Goal: Information Seeking & Learning: Learn about a topic

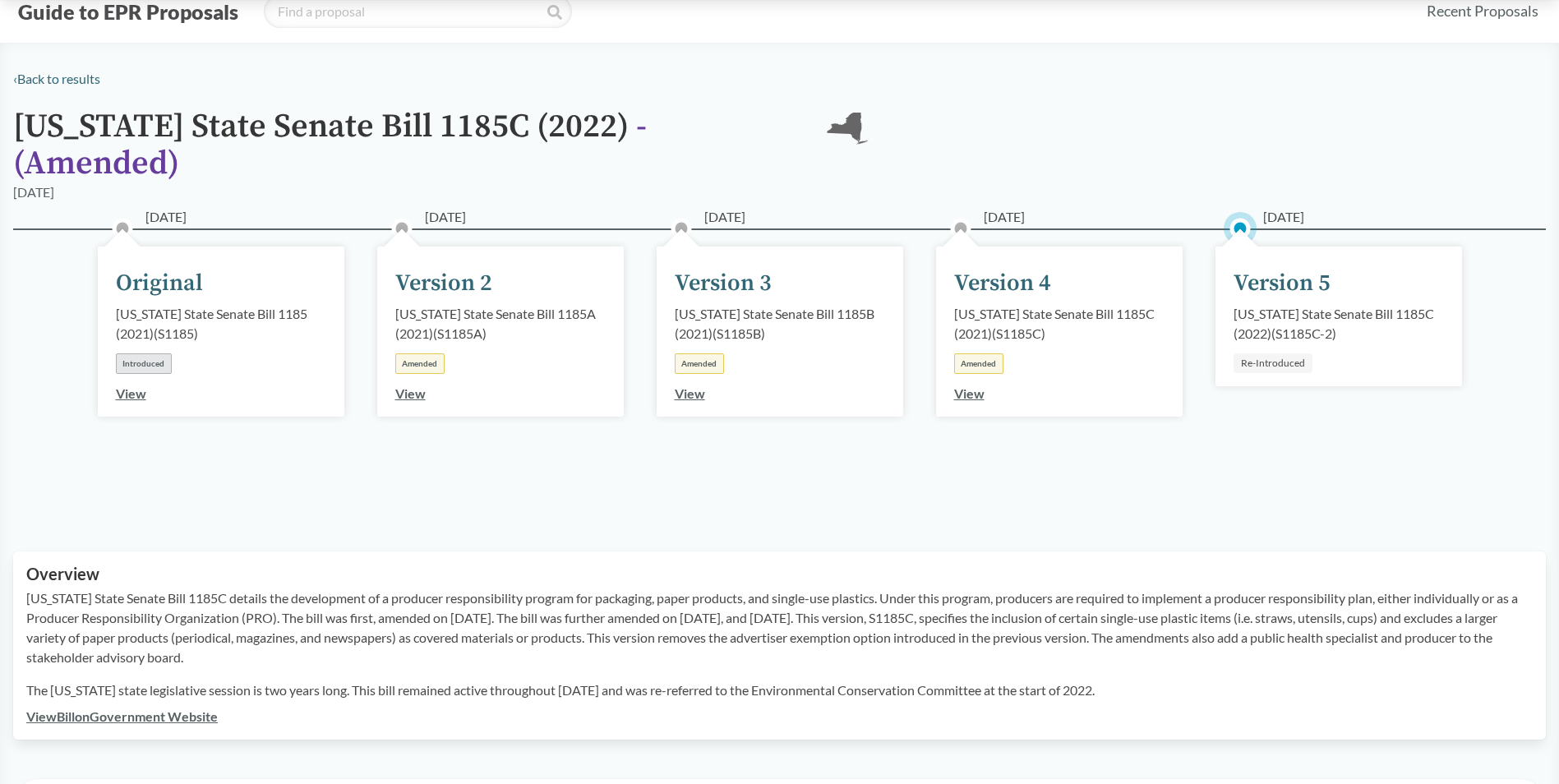
scroll to position [82, 0]
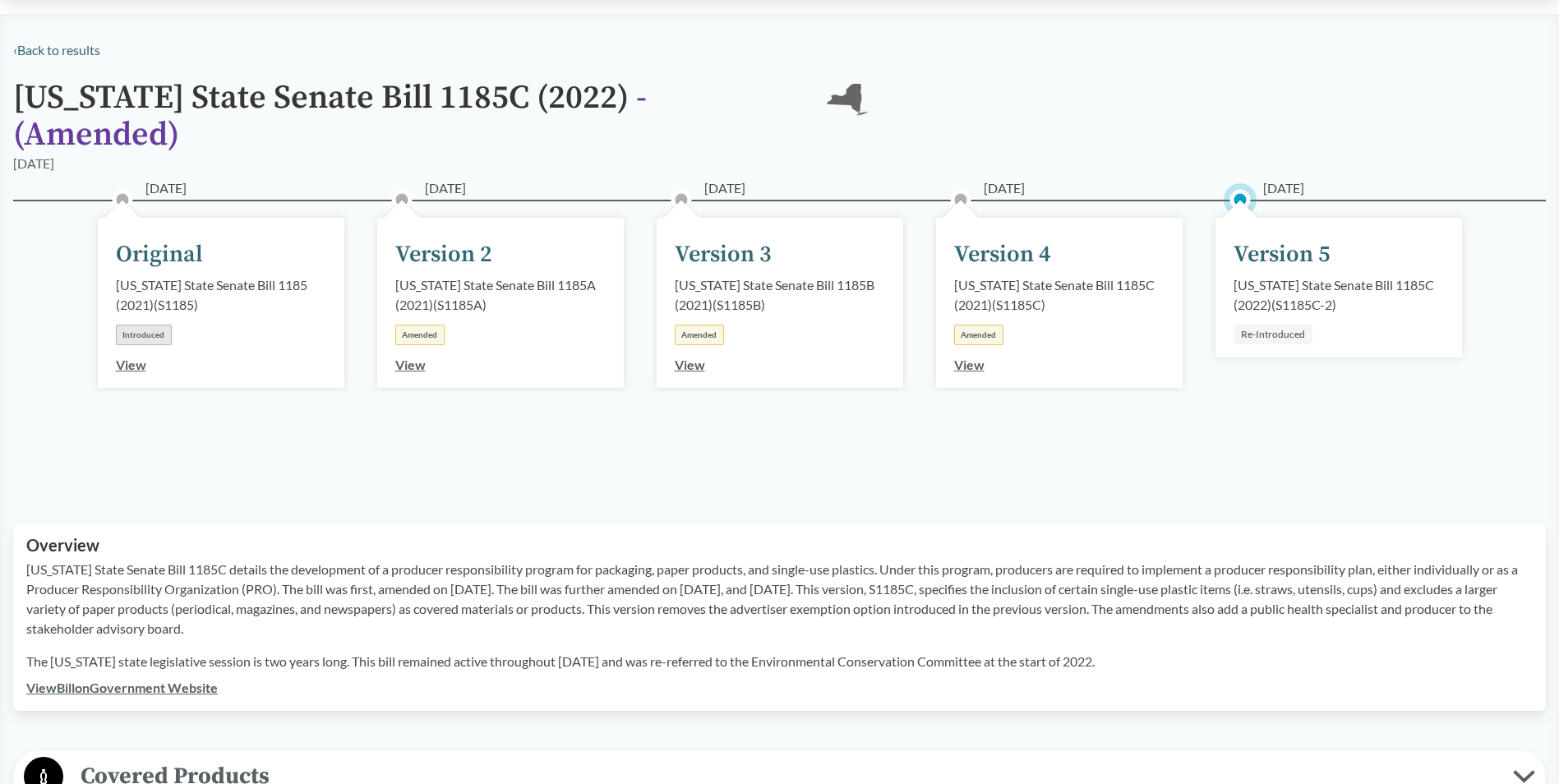
click at [1279, 325] on div "Re-Introduced" at bounding box center [1273, 335] width 79 height 20
click at [1257, 238] on div "Version 5" at bounding box center [1282, 255] width 97 height 35
click at [972, 357] on link "View" at bounding box center [969, 364] width 30 height 15
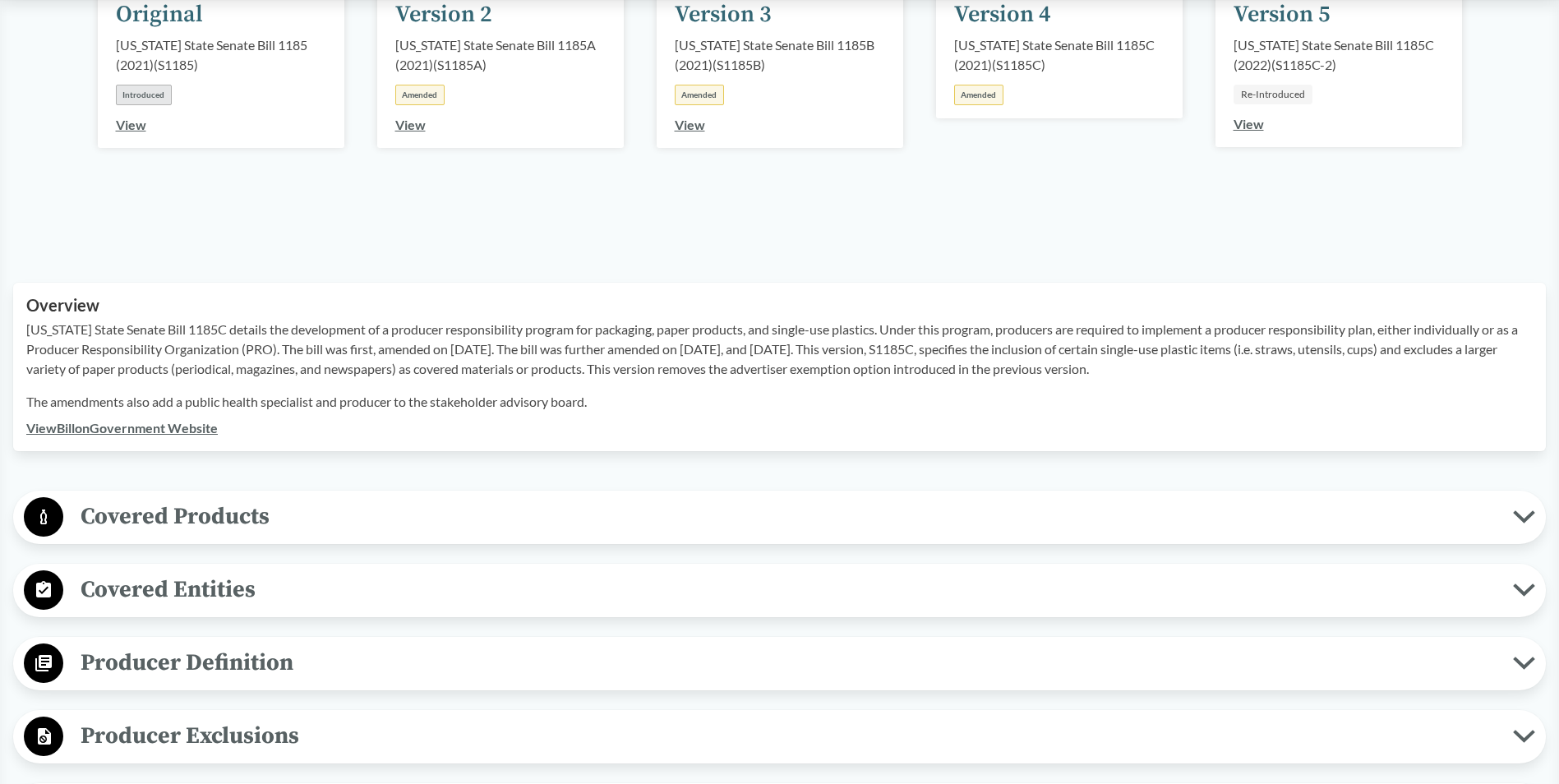
scroll to position [329, 0]
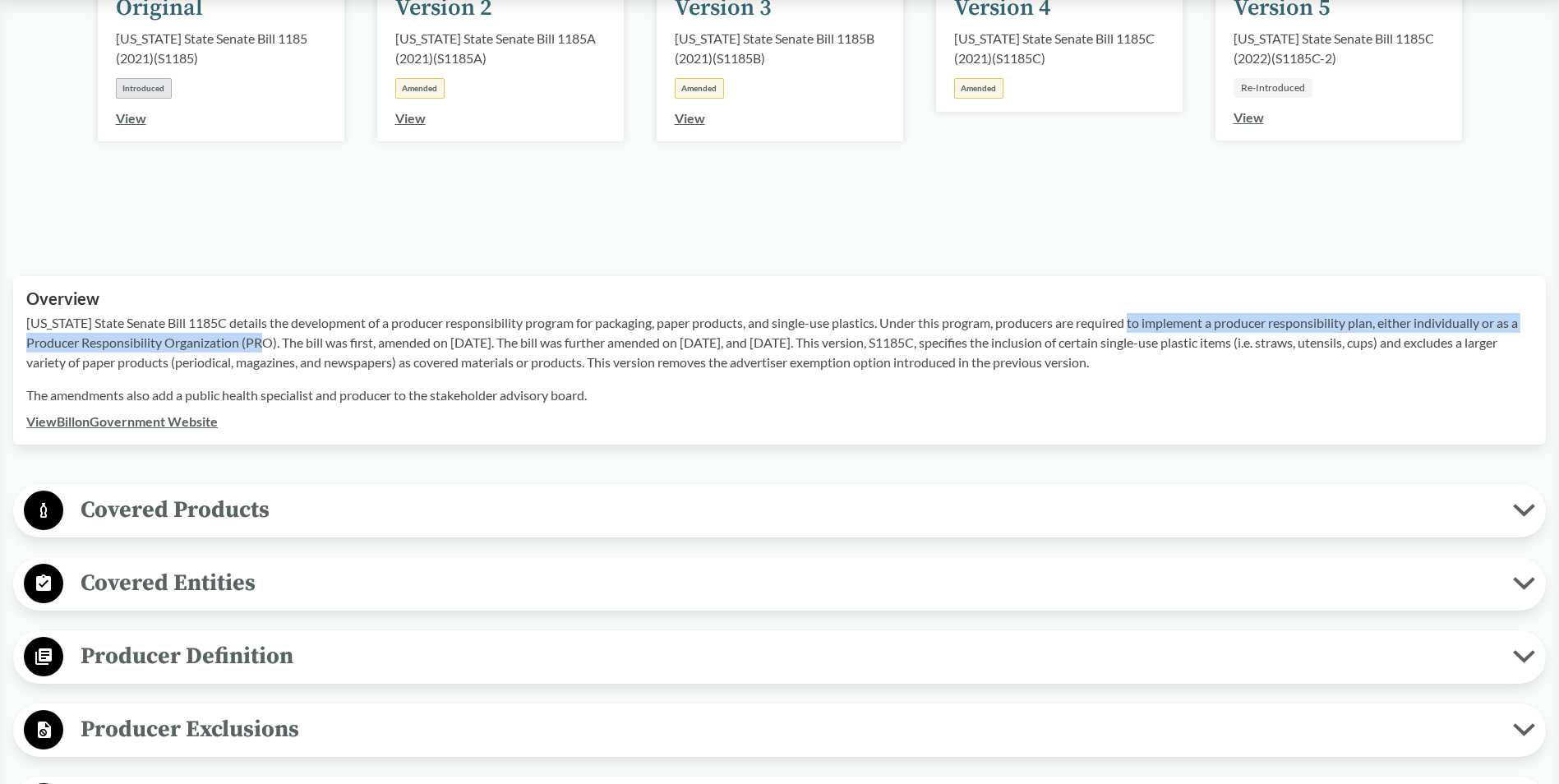
drag, startPoint x: 1145, startPoint y: 301, endPoint x: 278, endPoint y: 320, distance: 867.2
click at [278, 320] on p "New York State Senate Bill 1185C details the development of a producer responsi…" at bounding box center [780, 342] width 1506 height 59
copy p "implement a producer responsibility plan, either individually or as a Producer …"
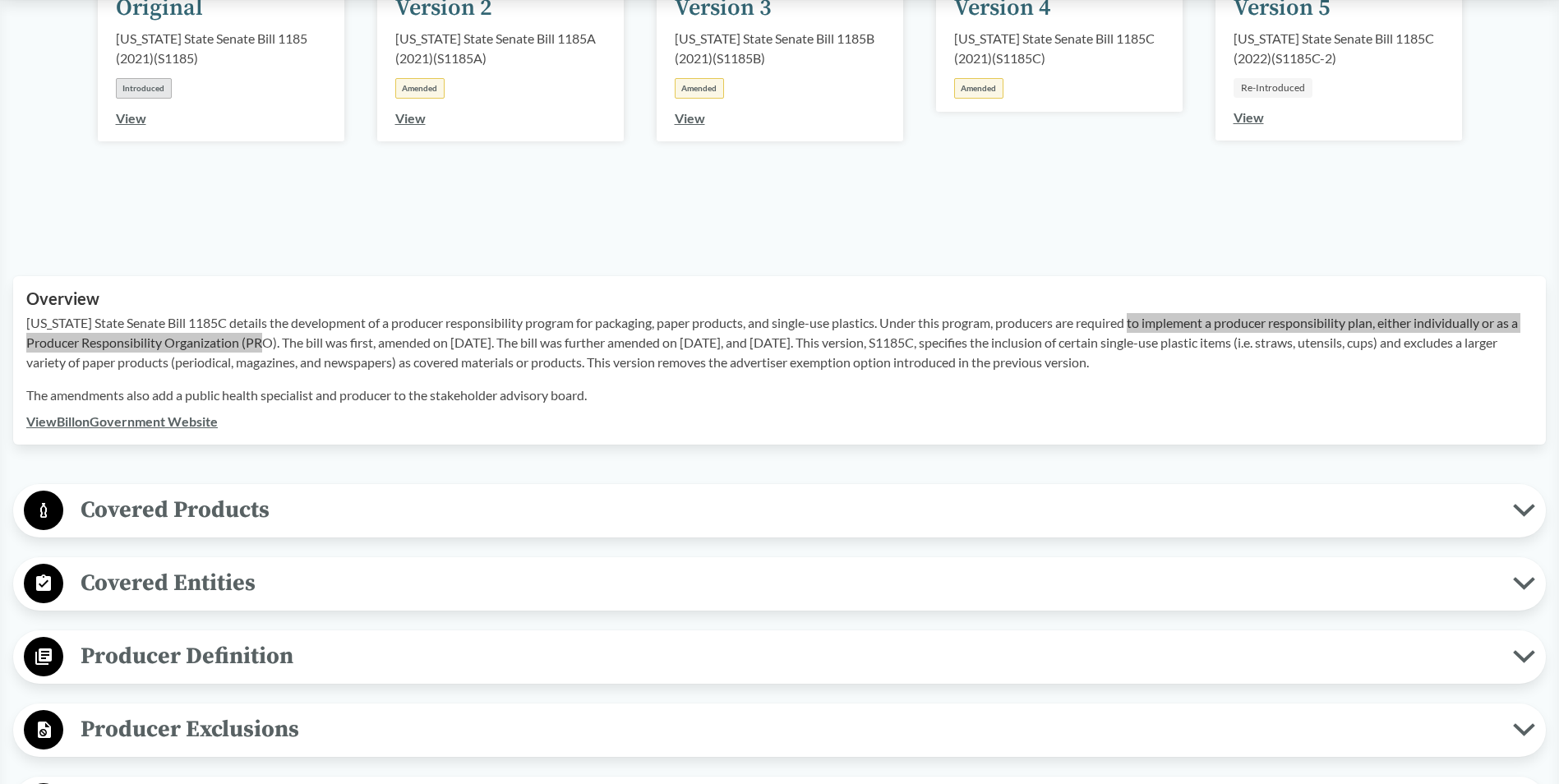
scroll to position [247, 0]
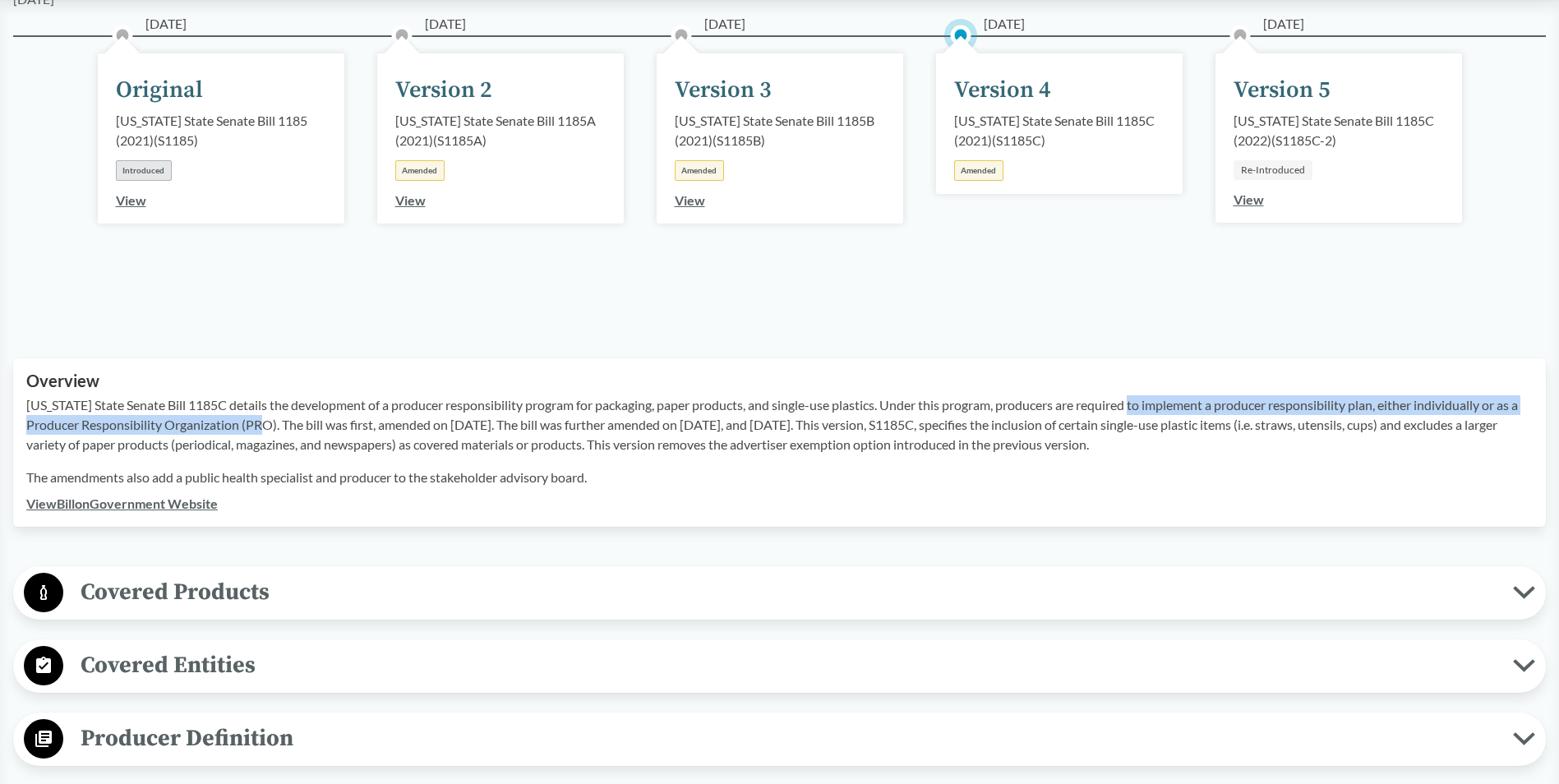
drag, startPoint x: 136, startPoint y: 175, endPoint x: 242, endPoint y: 336, distance: 192.8
click at [134, 192] on link "View" at bounding box center [130, 199] width 30 height 15
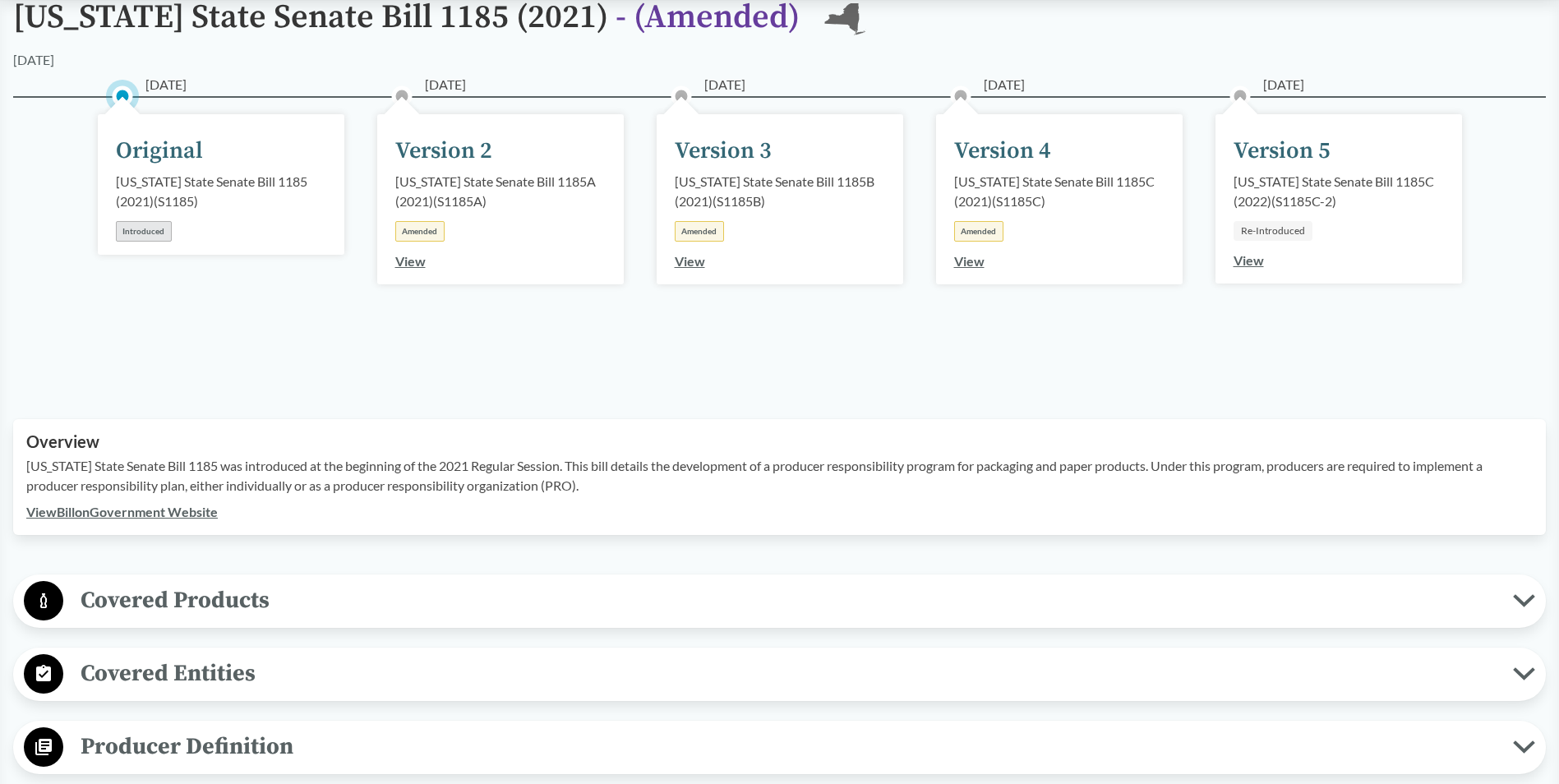
scroll to position [165, 0]
click at [233, 593] on span "Covered Products" at bounding box center [788, 598] width 1450 height 37
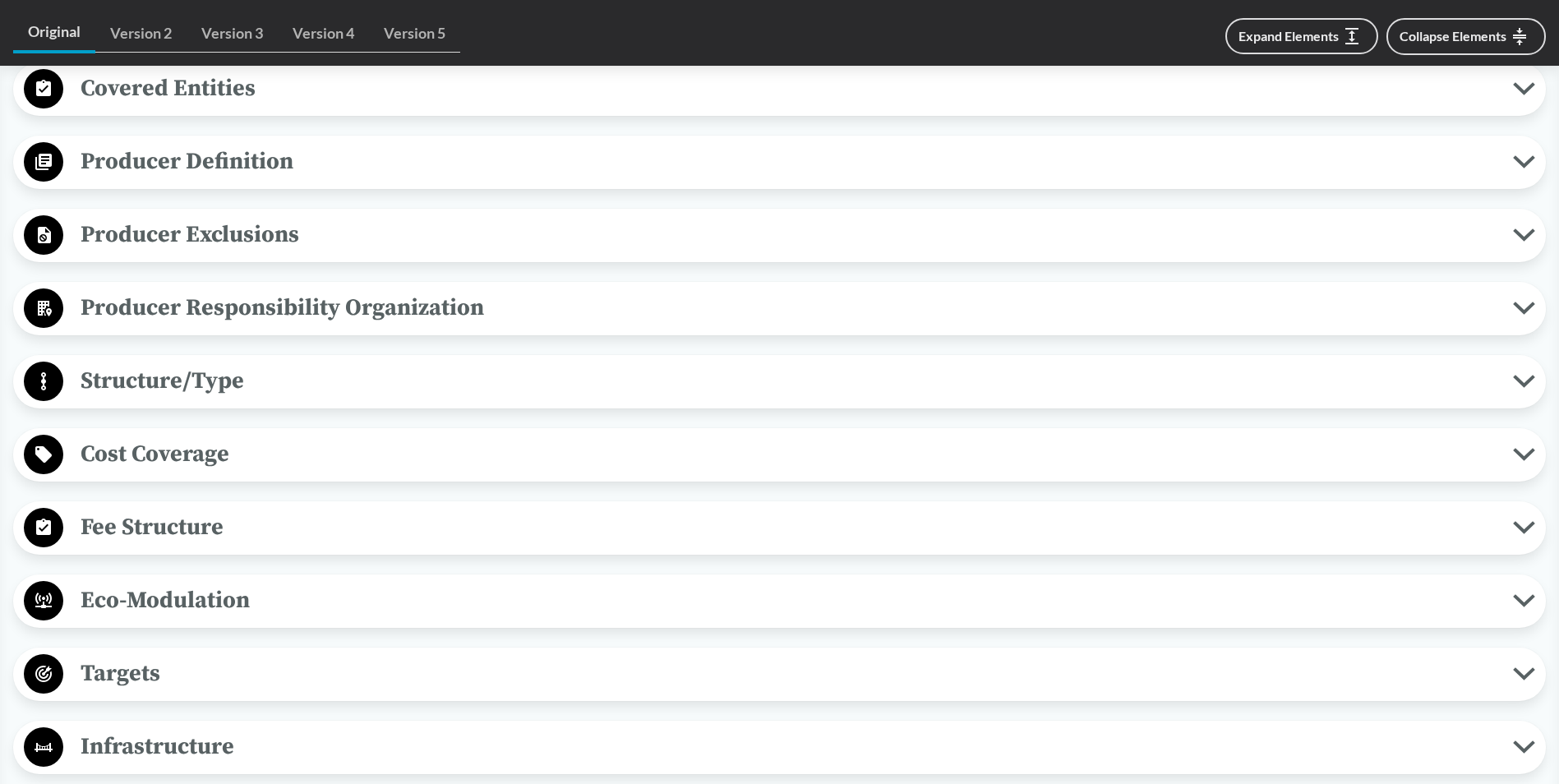
scroll to position [1151, 0]
click at [251, 458] on span "Cost Coverage" at bounding box center [788, 453] width 1450 height 37
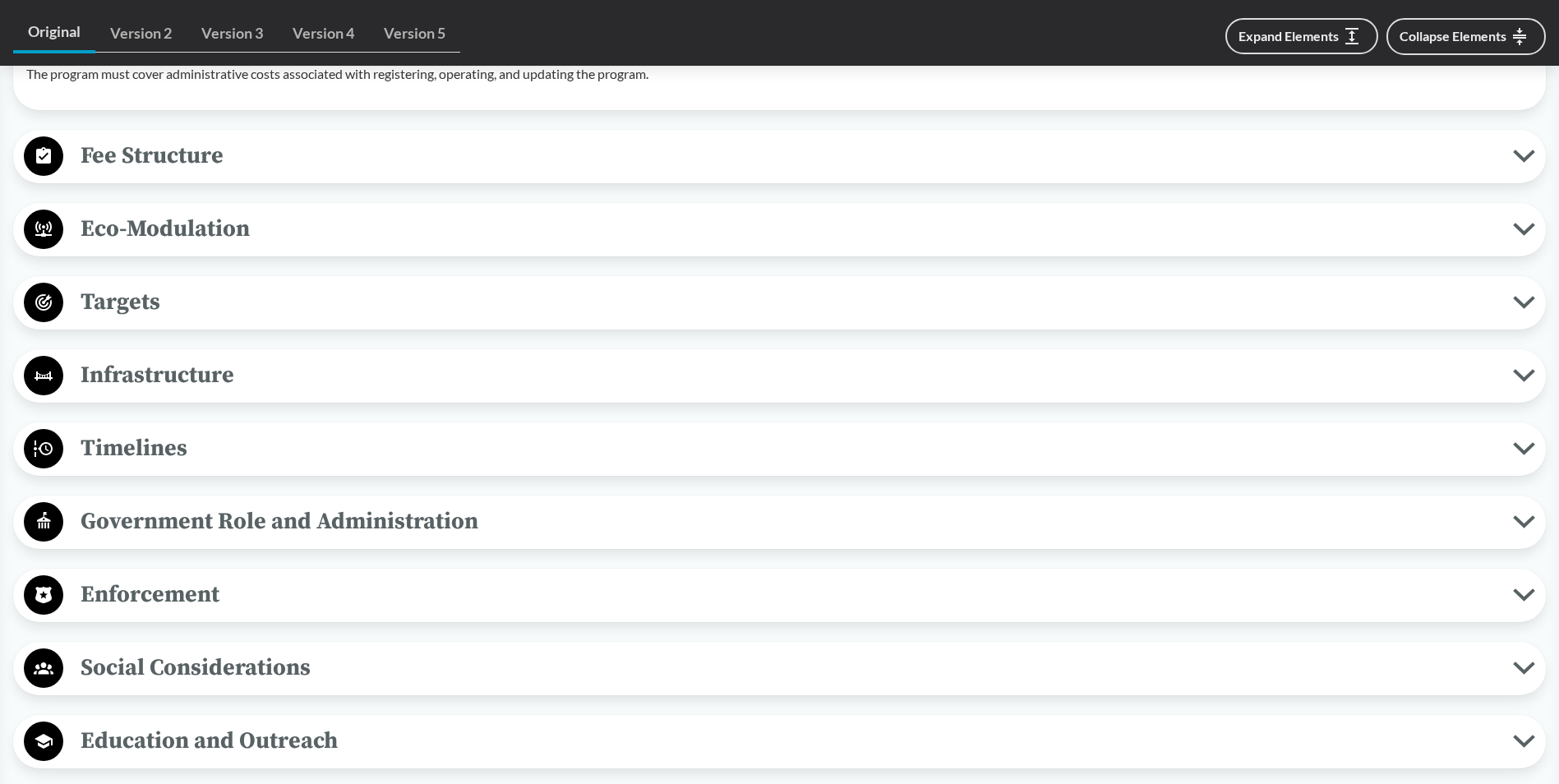
scroll to position [1808, 0]
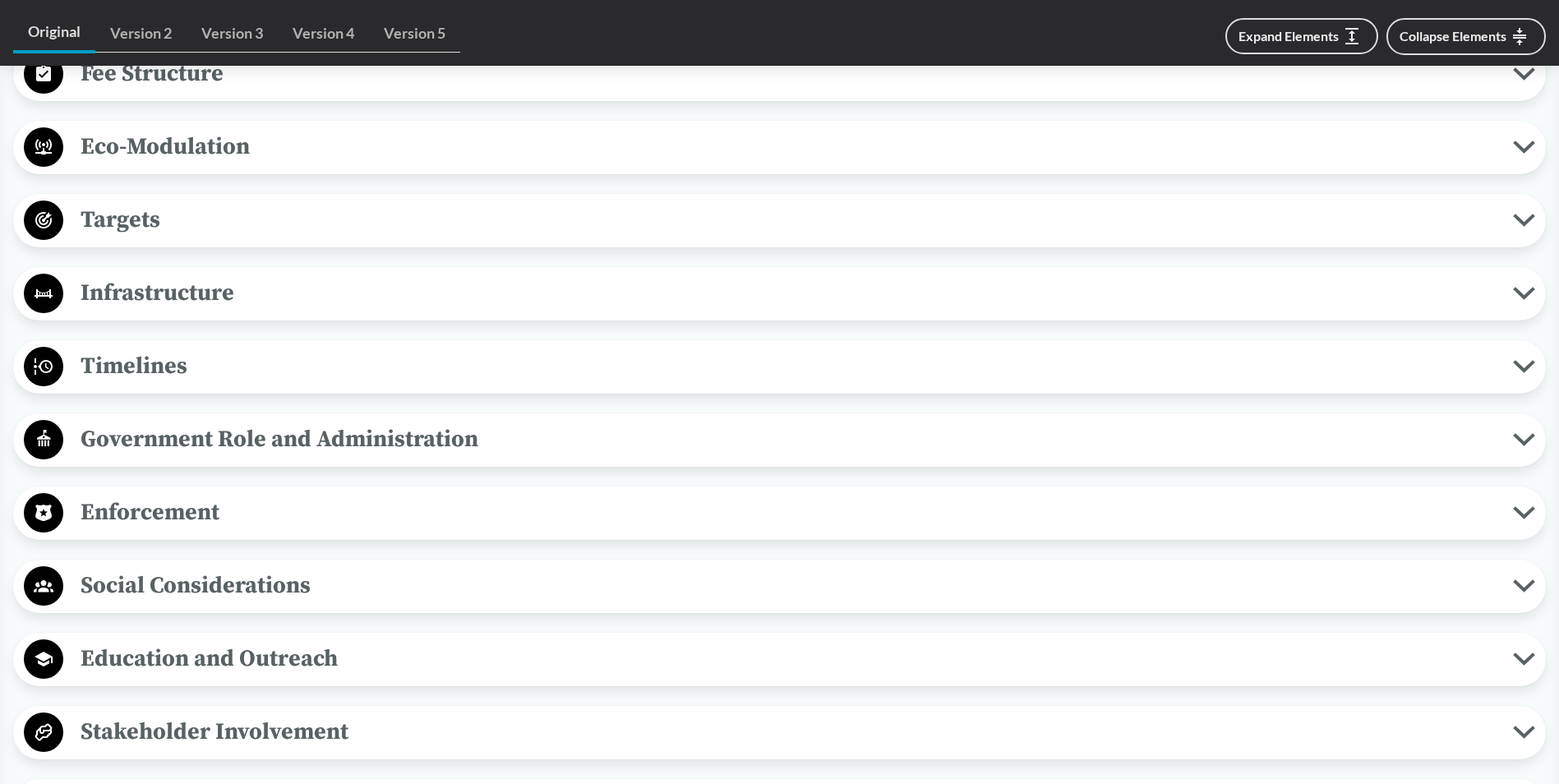
click at [260, 520] on span "Enforcement" at bounding box center [788, 512] width 1450 height 37
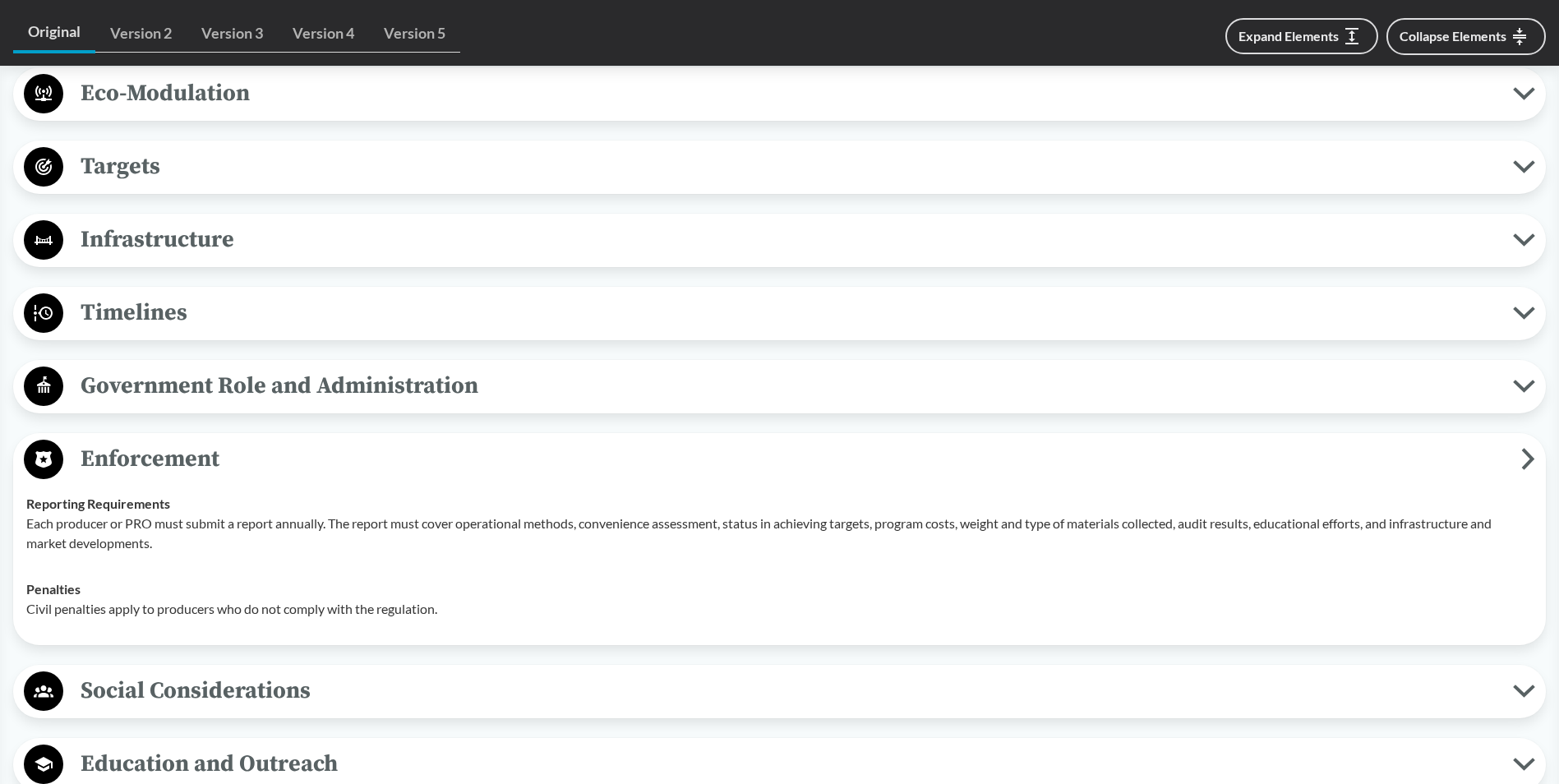
scroll to position [1890, 0]
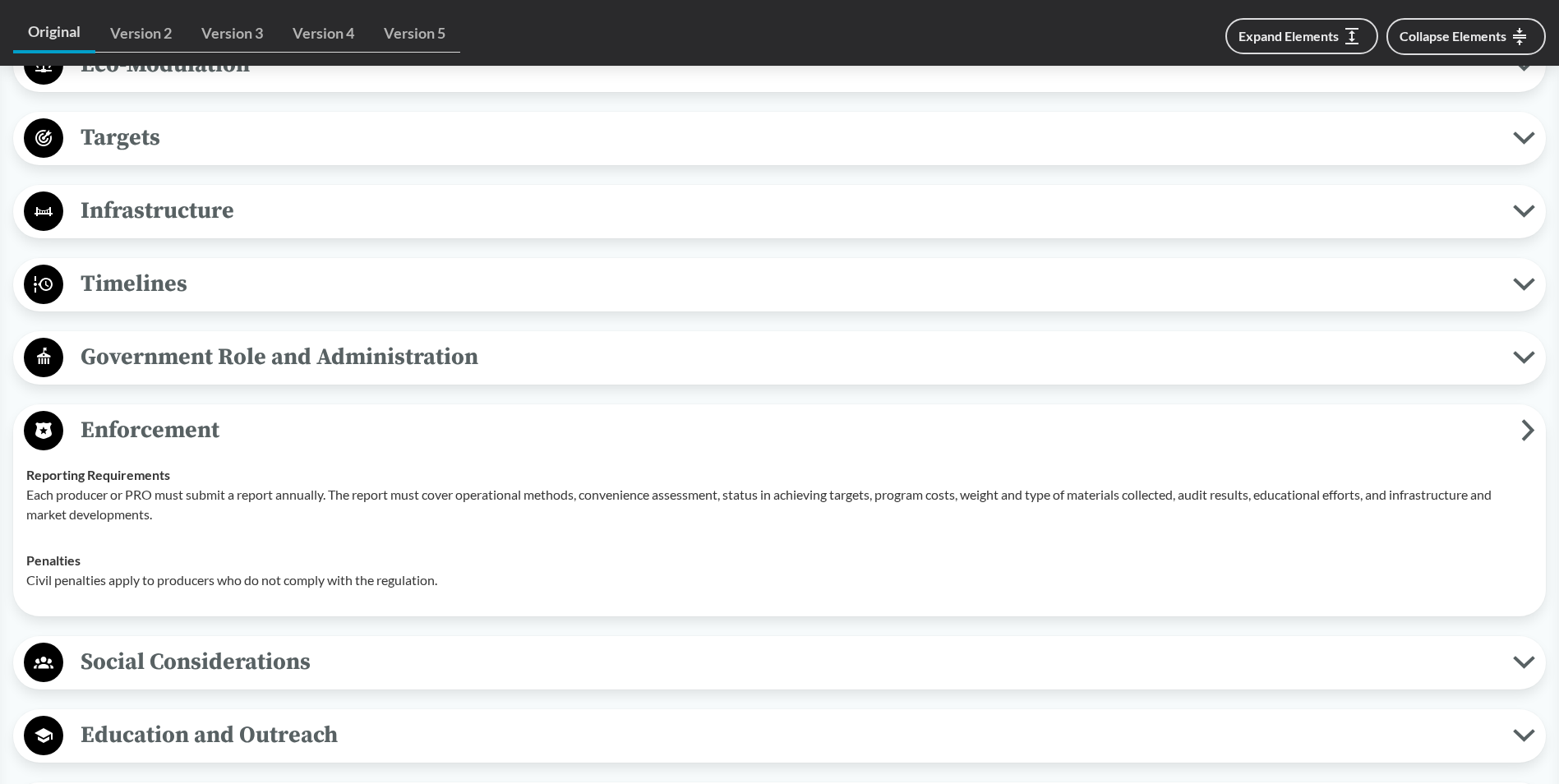
click at [219, 551] on div "Penalties Civil penalties apply to producers who do not comply with the regulat…" at bounding box center [780, 570] width 1506 height 39
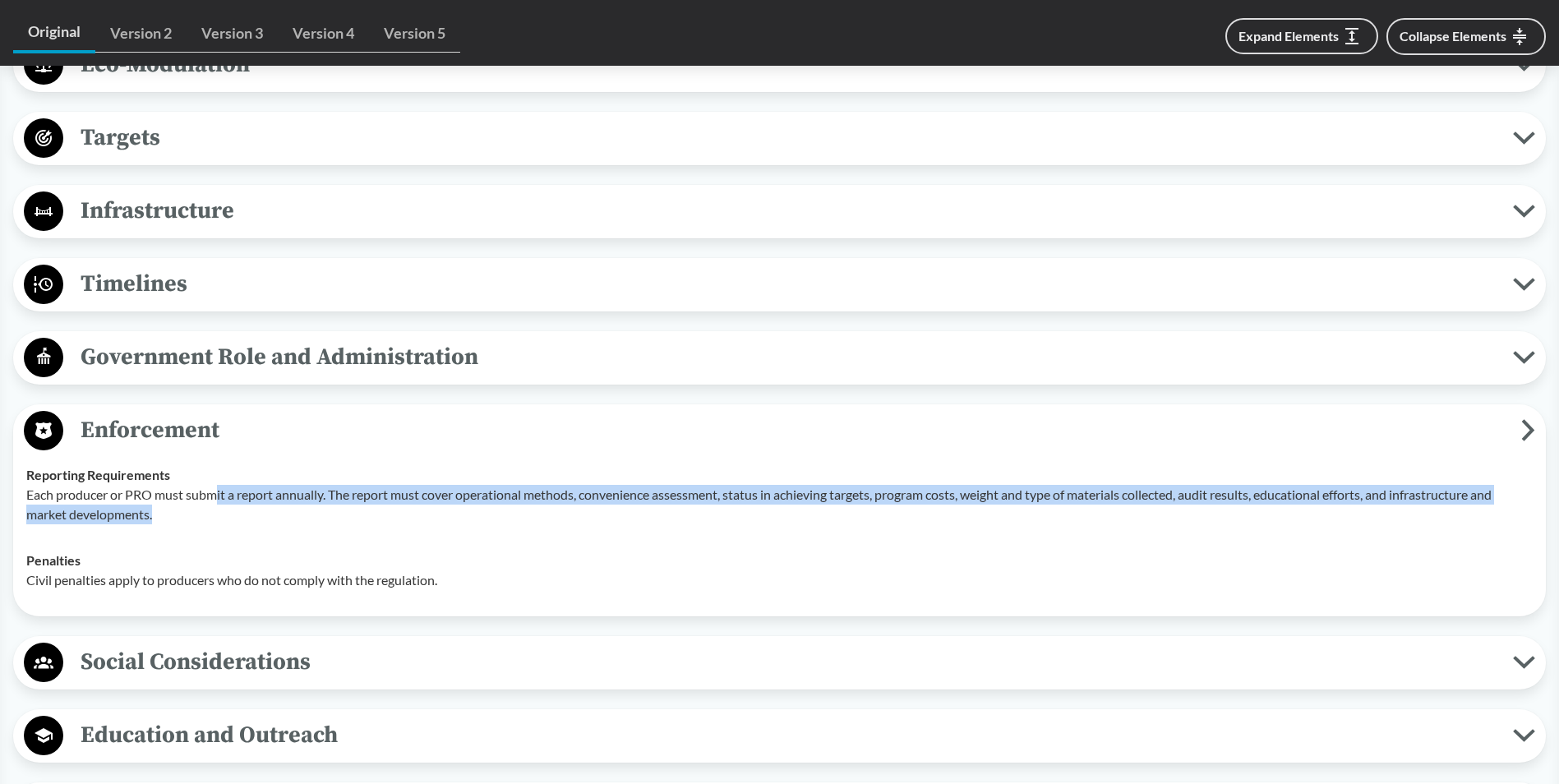
drag, startPoint x: 181, startPoint y: 516, endPoint x: 215, endPoint y: 494, distance: 40.5
click at [215, 494] on p "Each producer or PRO must submit a report annually. The report must cover opera…" at bounding box center [780, 504] width 1506 height 39
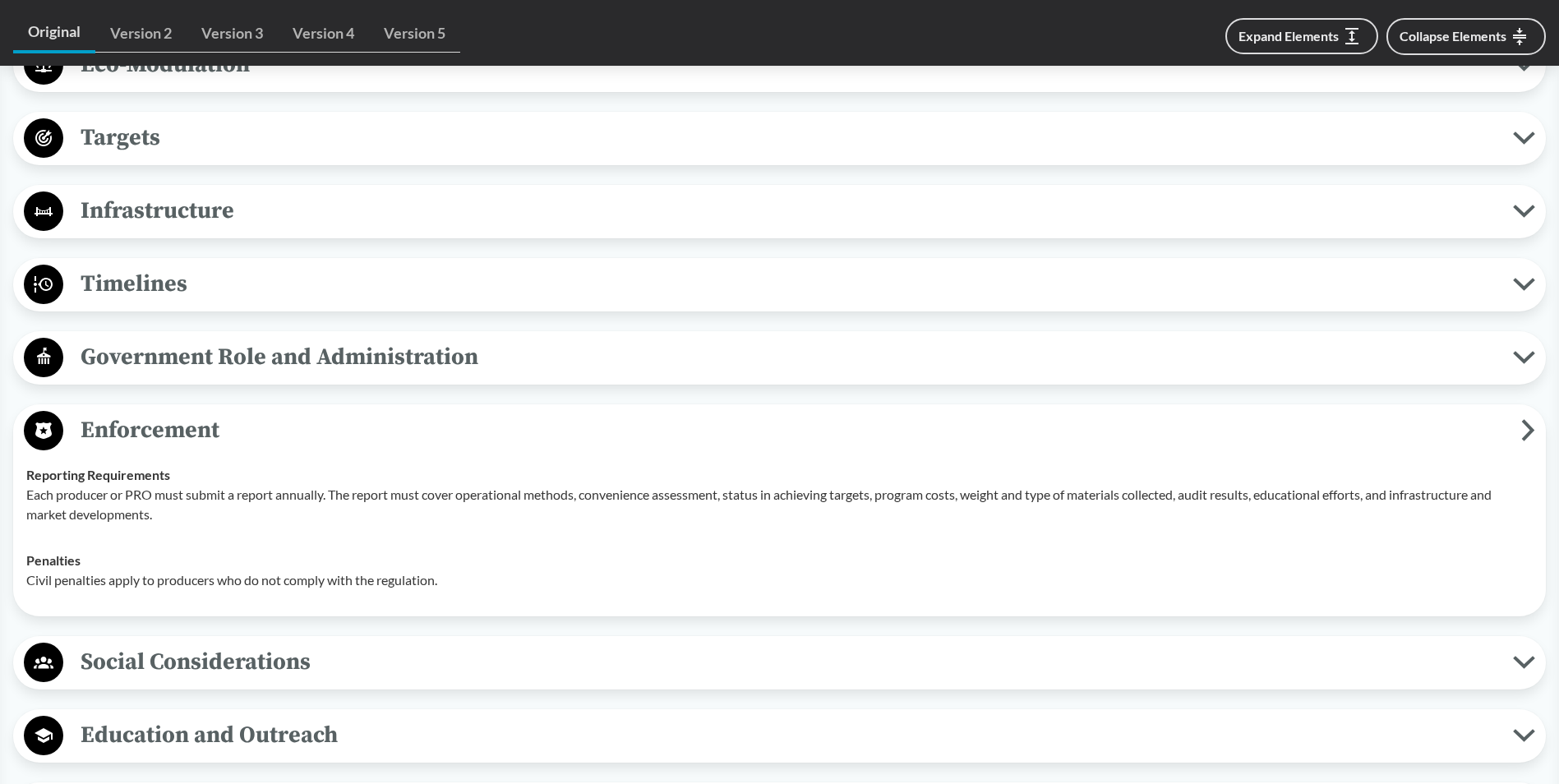
click at [211, 497] on p "Each producer or PRO must submit a report annually. The report must cover opera…" at bounding box center [780, 504] width 1506 height 39
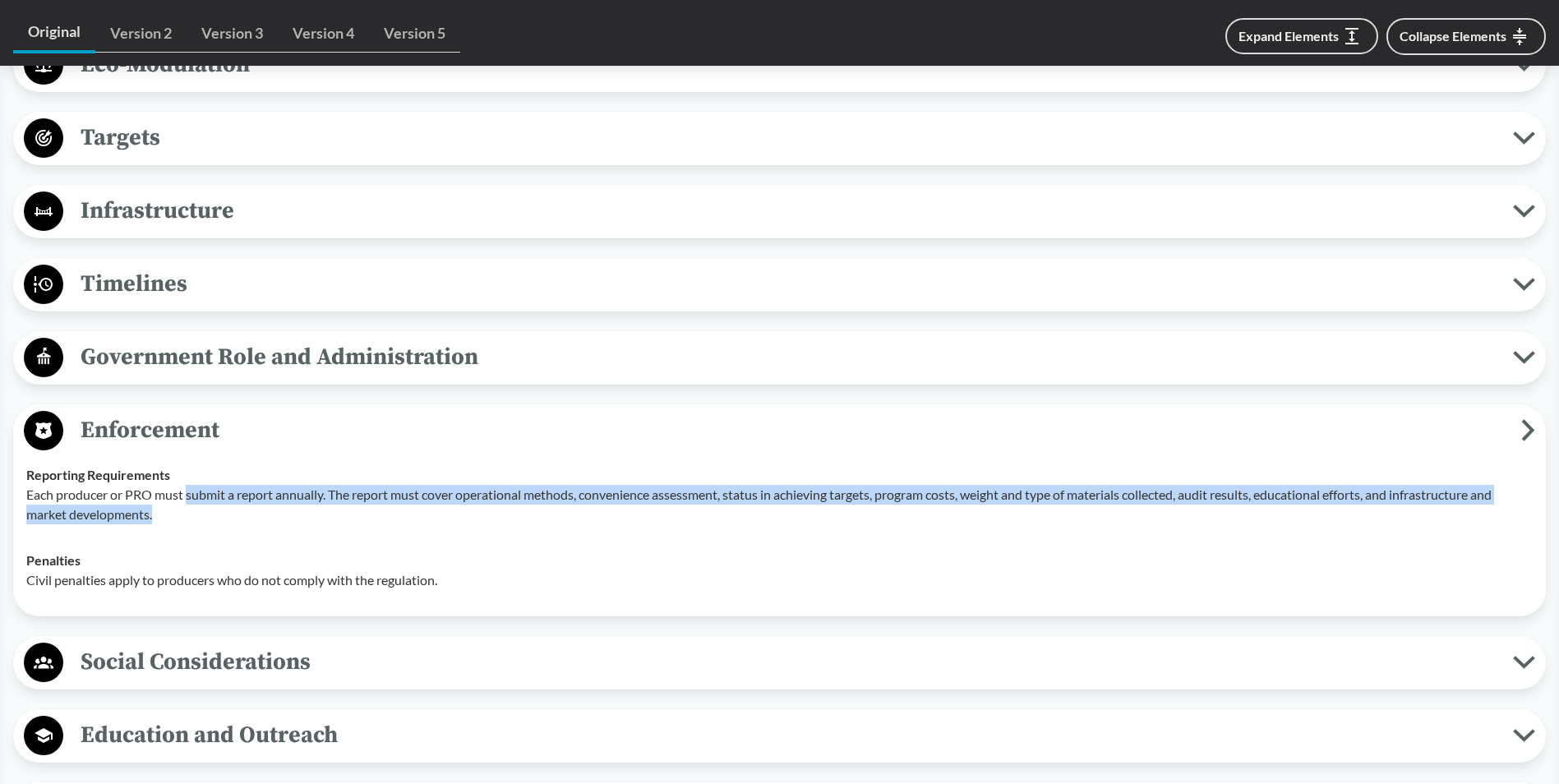
drag, startPoint x: 189, startPoint y: 496, endPoint x: 207, endPoint y: 504, distance: 19.7
click at [207, 504] on p "Each producer or PRO must submit a report annually. The report must cover opera…" at bounding box center [780, 504] width 1506 height 39
drag, startPoint x: 207, startPoint y: 504, endPoint x: 214, endPoint y: 500, distance: 8.1
copy p "submit a report annually. The report must cover operational methods, convenienc…"
click at [471, 600] on td "Penalties Civil penalties apply to producers who do not comply with the regulat…" at bounding box center [780, 570] width 1522 height 66
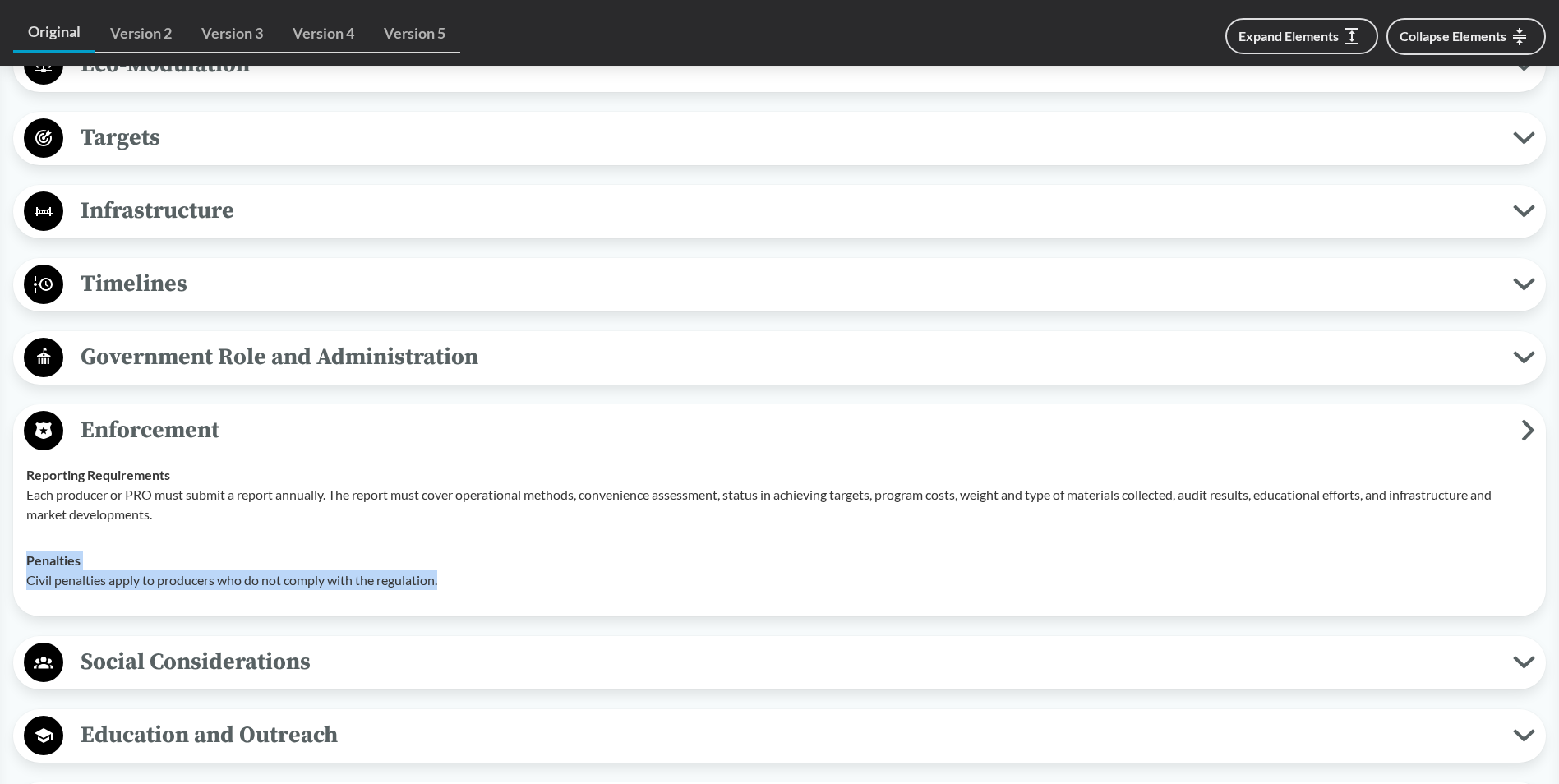
drag, startPoint x: 441, startPoint y: 578, endPoint x: 21, endPoint y: 562, distance: 420.3
click at [21, 562] on td "Penalties Civil penalties apply to producers who do not comply with the regulat…" at bounding box center [780, 570] width 1522 height 66
drag, startPoint x: 21, startPoint y: 562, endPoint x: 52, endPoint y: 567, distance: 31.4
copy div "Penalties Civil penalties apply to producers who do not comply with the regulat…"
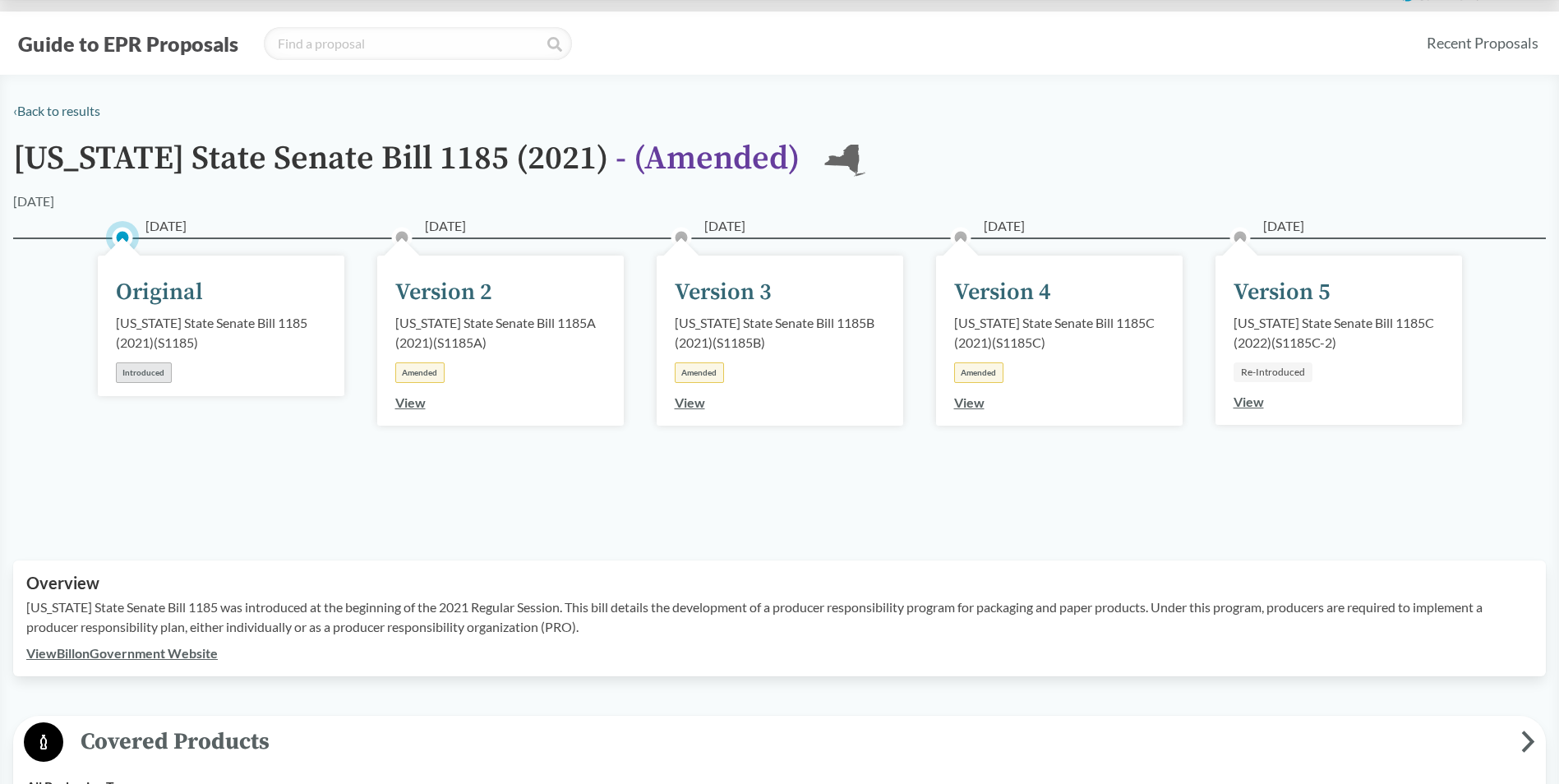
scroll to position [0, 0]
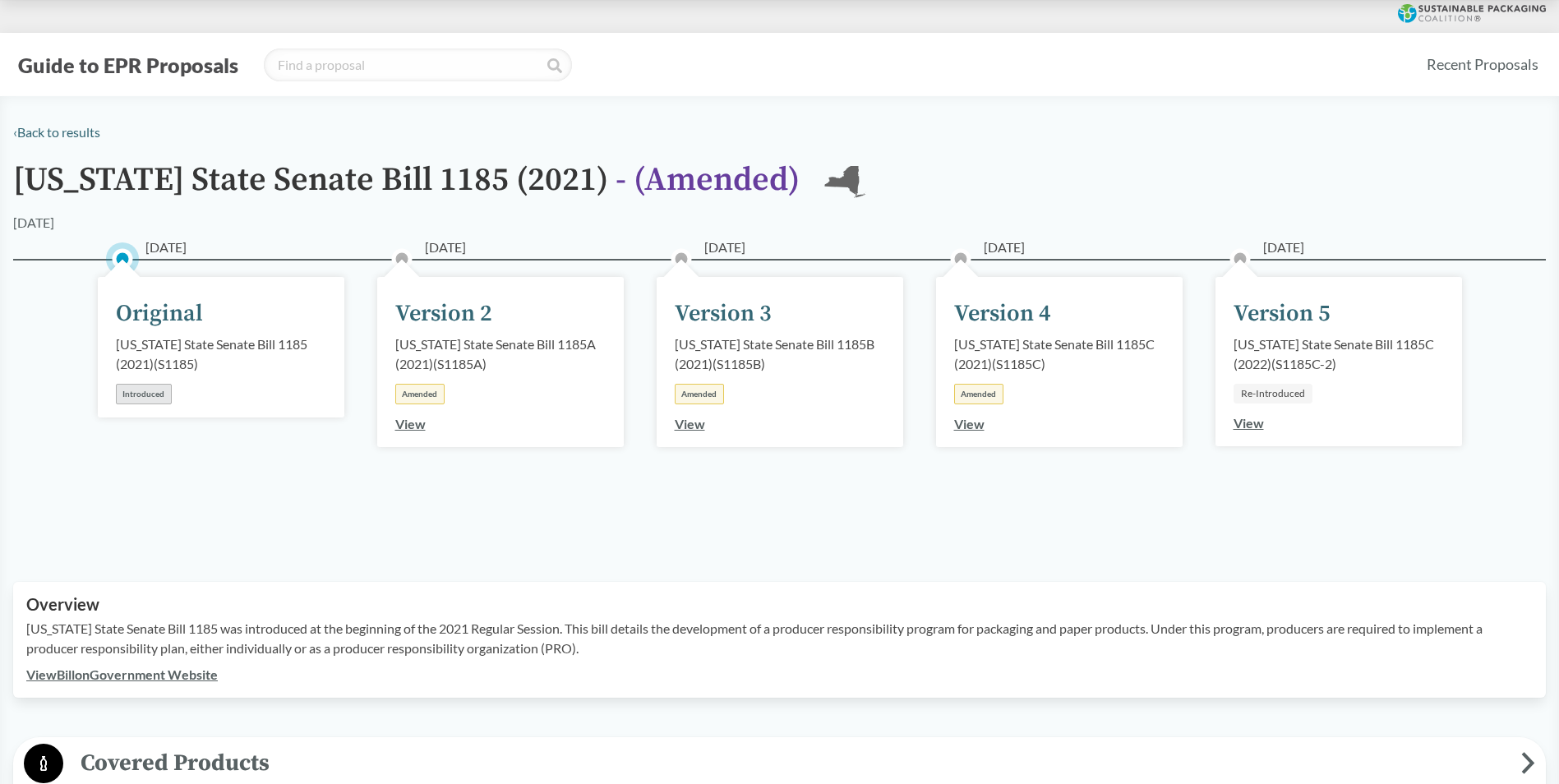
click at [405, 423] on link "View" at bounding box center [410, 423] width 30 height 15
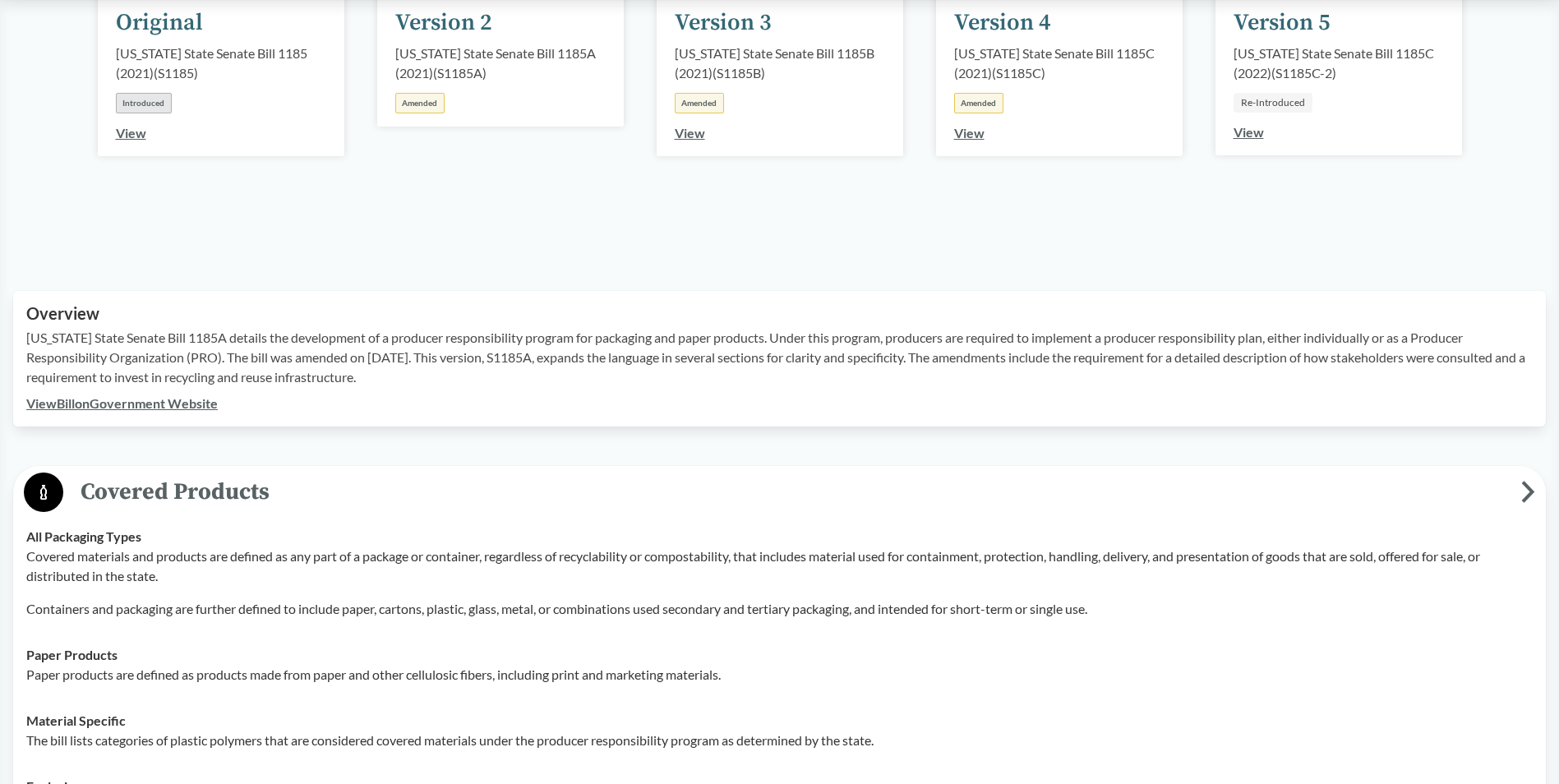
scroll to position [247, 0]
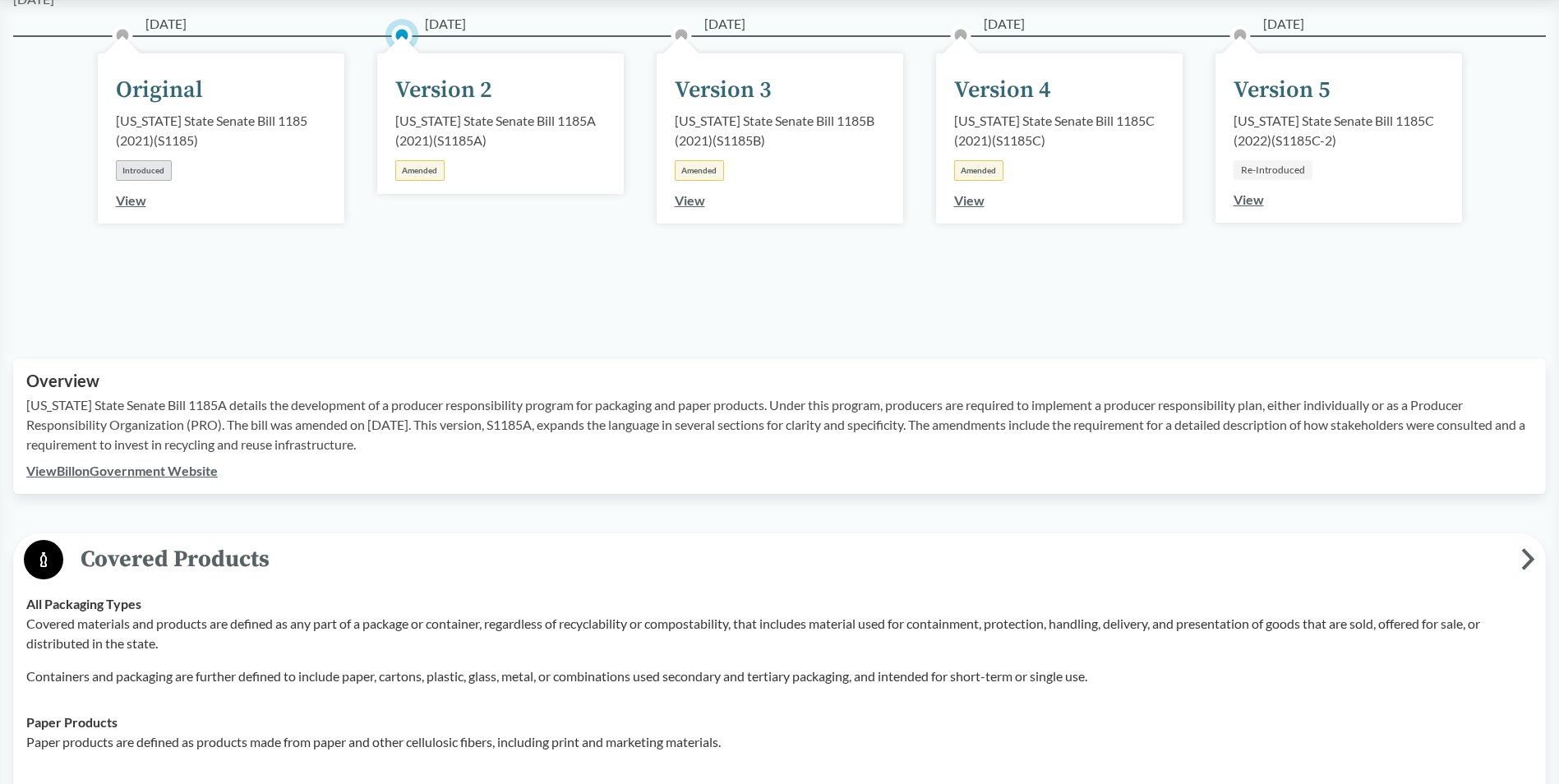
click at [279, 412] on p "New York State Senate Bill 1185A details the development of a producer responsi…" at bounding box center [780, 424] width 1506 height 59
drag, startPoint x: 1262, startPoint y: 405, endPoint x: 1341, endPoint y: 412, distance: 79.3
click at [1341, 412] on p "New York State Senate Bill 1185A details the development of a producer responsi…" at bounding box center [780, 424] width 1506 height 59
drag, startPoint x: 355, startPoint y: 449, endPoint x: 206, endPoint y: 424, distance: 151.1
click at [331, 461] on div "View Bill on Government Website" at bounding box center [780, 471] width 1506 height 20
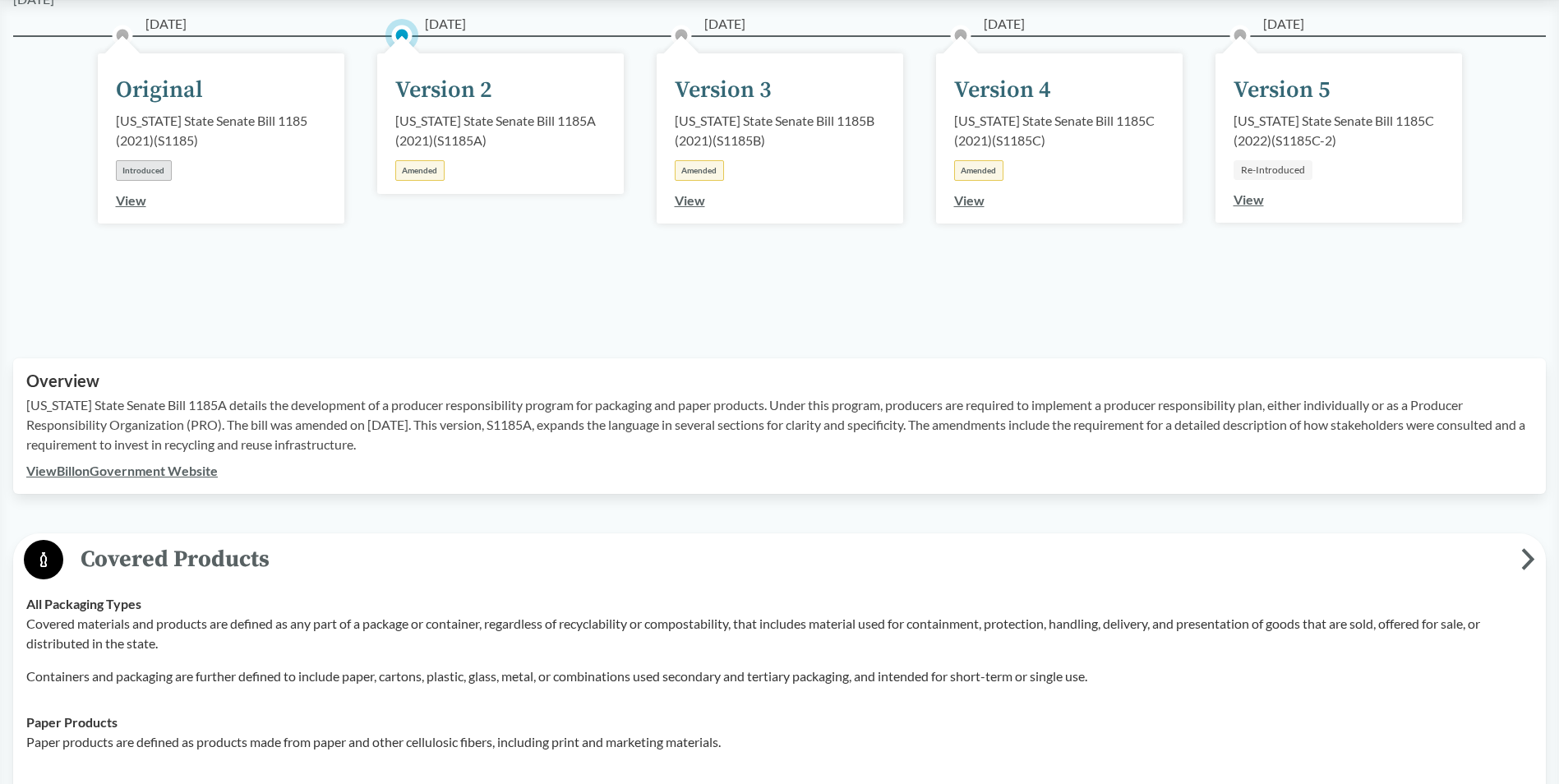
click at [212, 422] on p "New York State Senate Bill 1185A details the development of a producer responsi…" at bounding box center [780, 424] width 1506 height 59
drag, startPoint x: 209, startPoint y: 421, endPoint x: 451, endPoint y: 420, distance: 242.0
click at [451, 420] on p "New York State Senate Bill 1185A details the development of a producer responsi…" at bounding box center [780, 424] width 1506 height 59
drag, startPoint x: 451, startPoint y: 420, endPoint x: 405, endPoint y: 419, distance: 46.0
copy p "invest in recycling and reuse infrastructure"
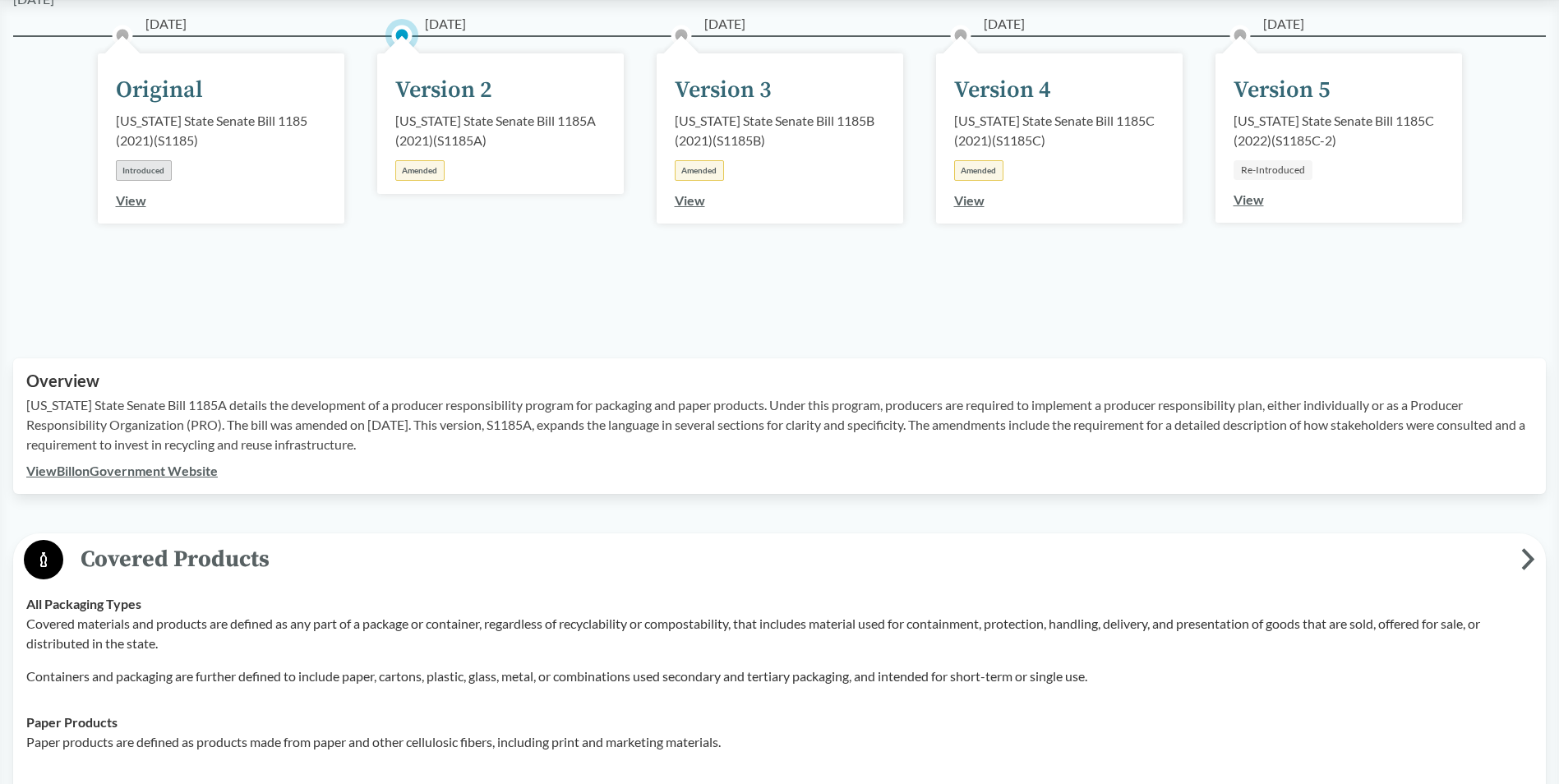
scroll to position [165, 0]
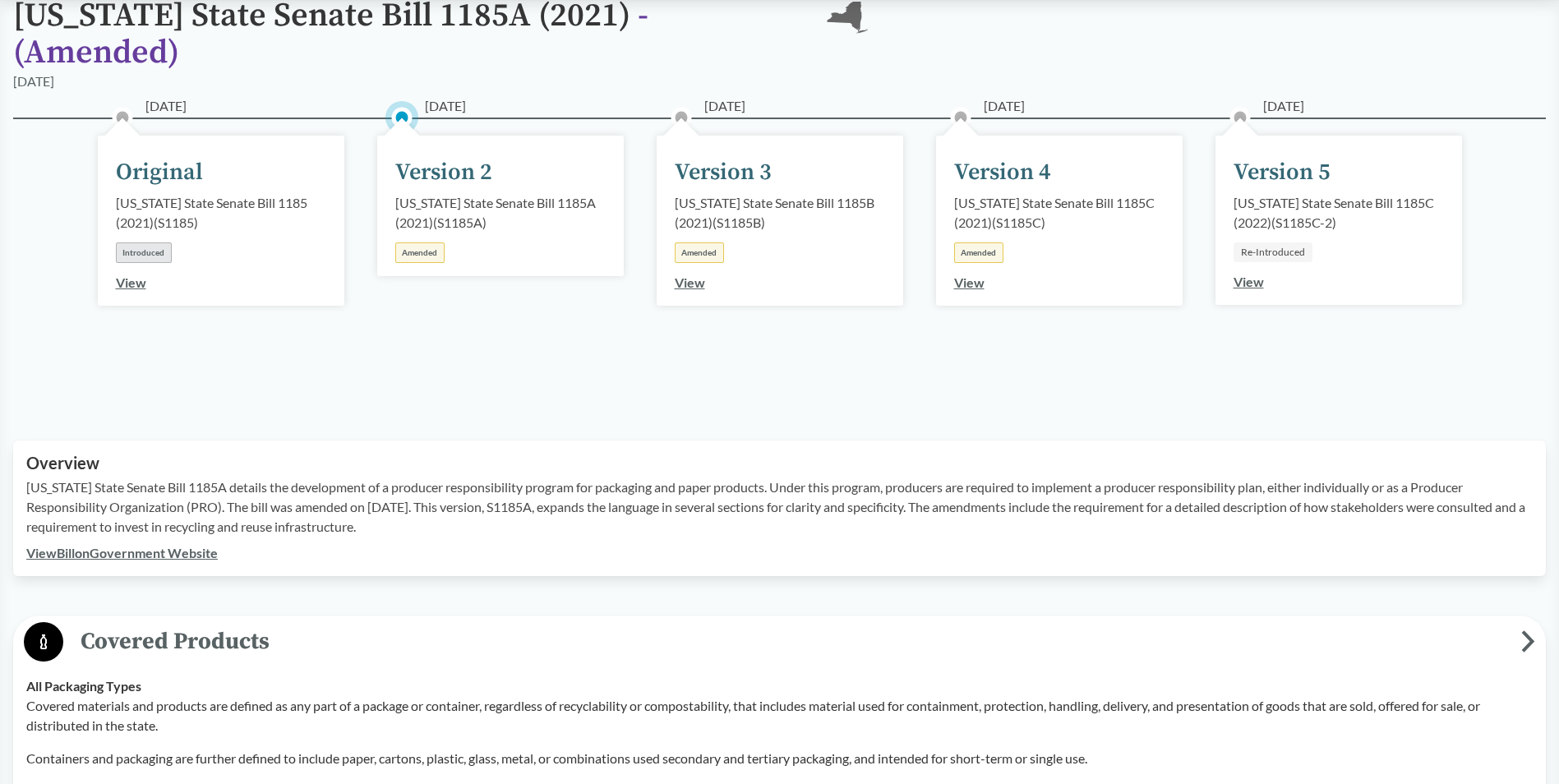
click at [701, 274] on link "View" at bounding box center [689, 281] width 30 height 15
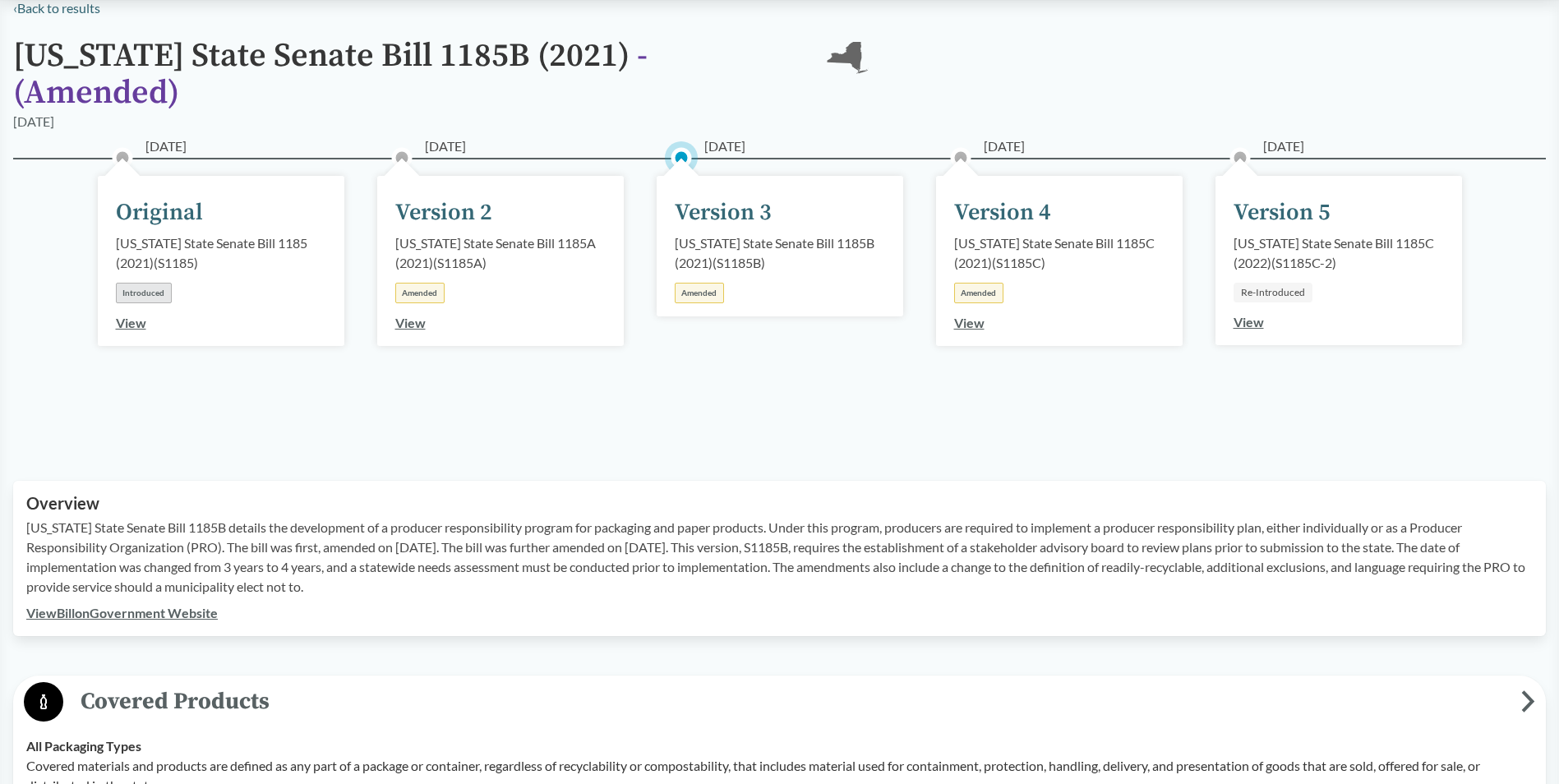
scroll to position [165, 0]
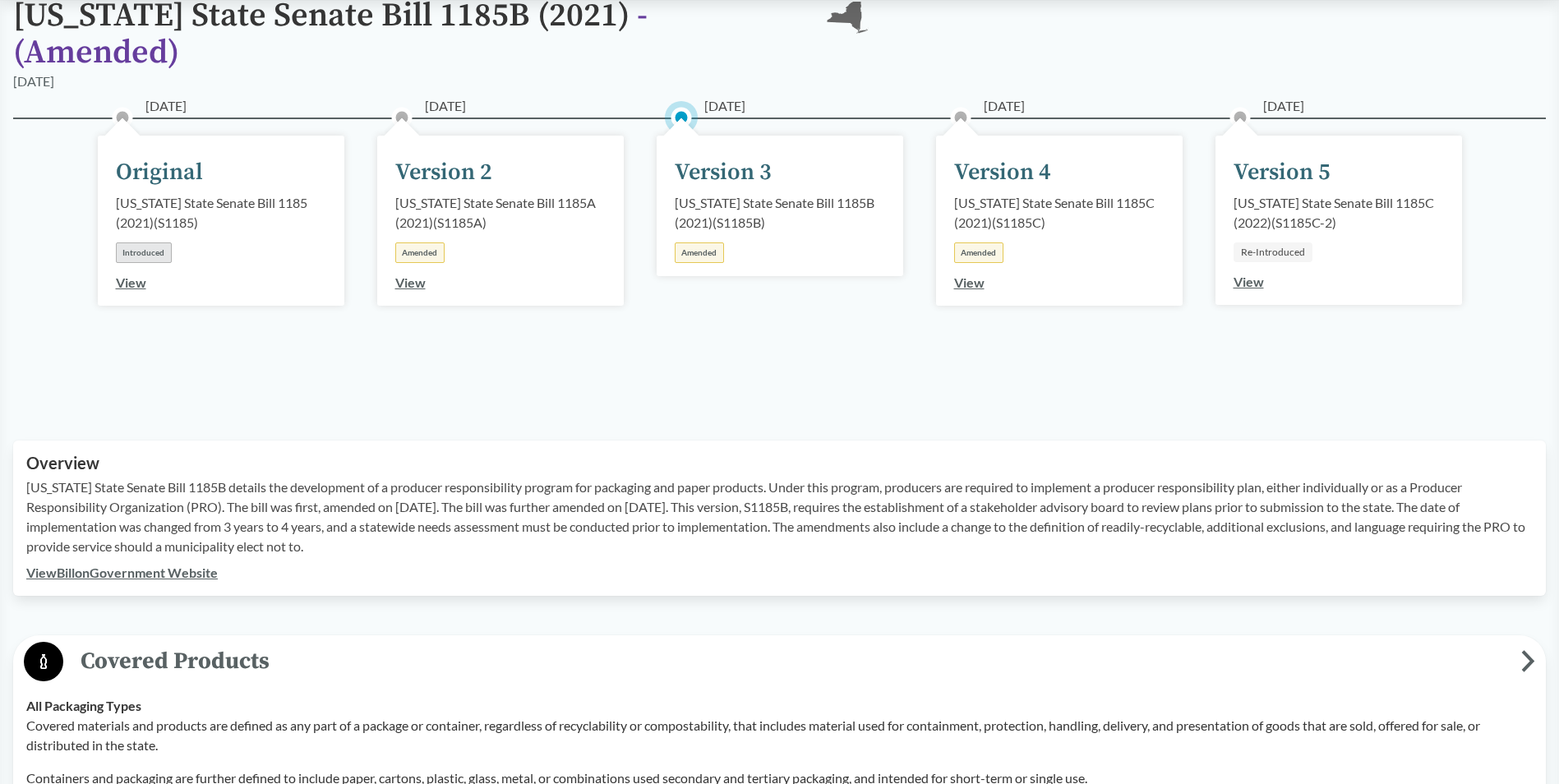
click at [963, 274] on link "View" at bounding box center [969, 281] width 30 height 15
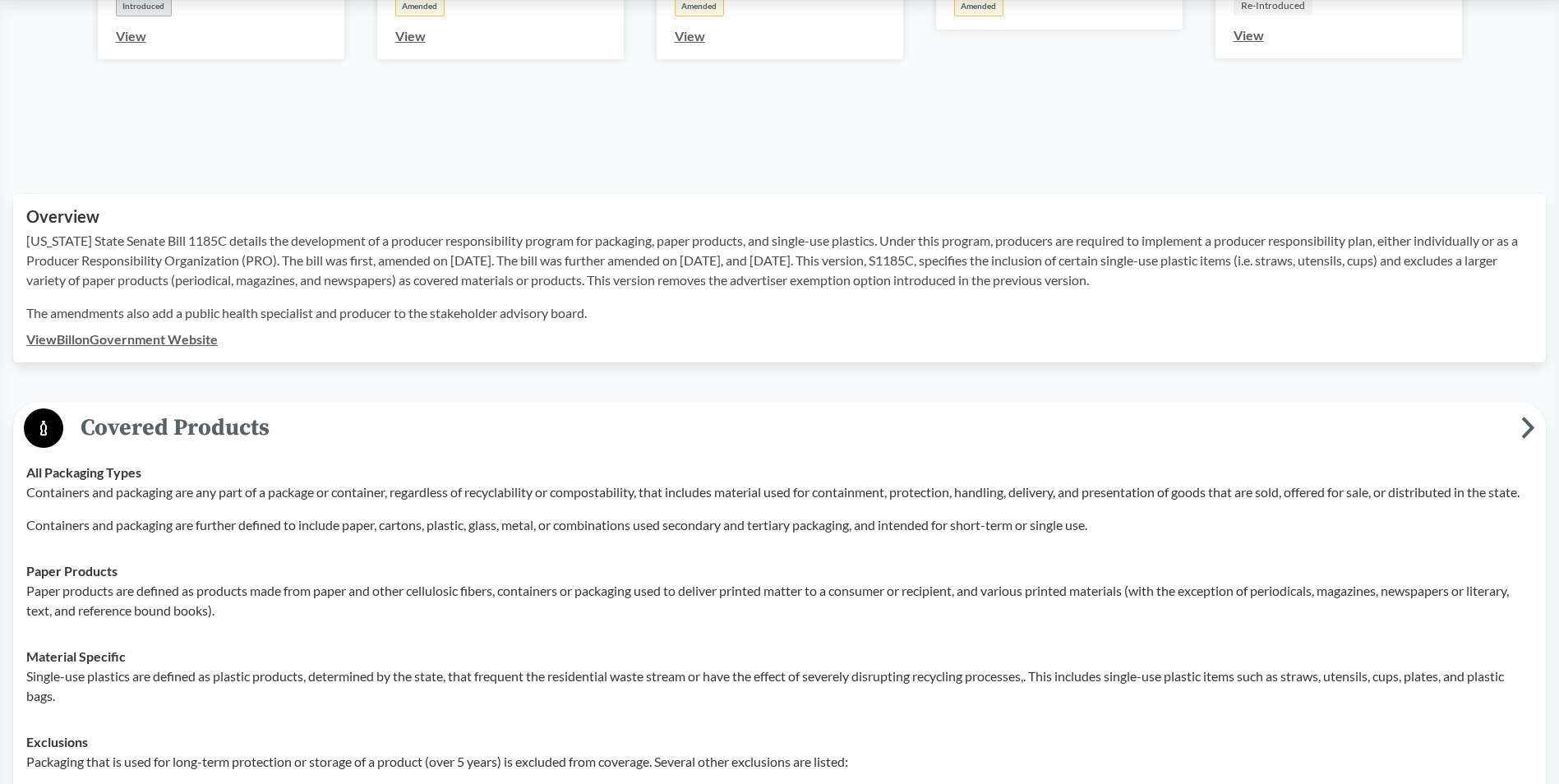
scroll to position [494, 0]
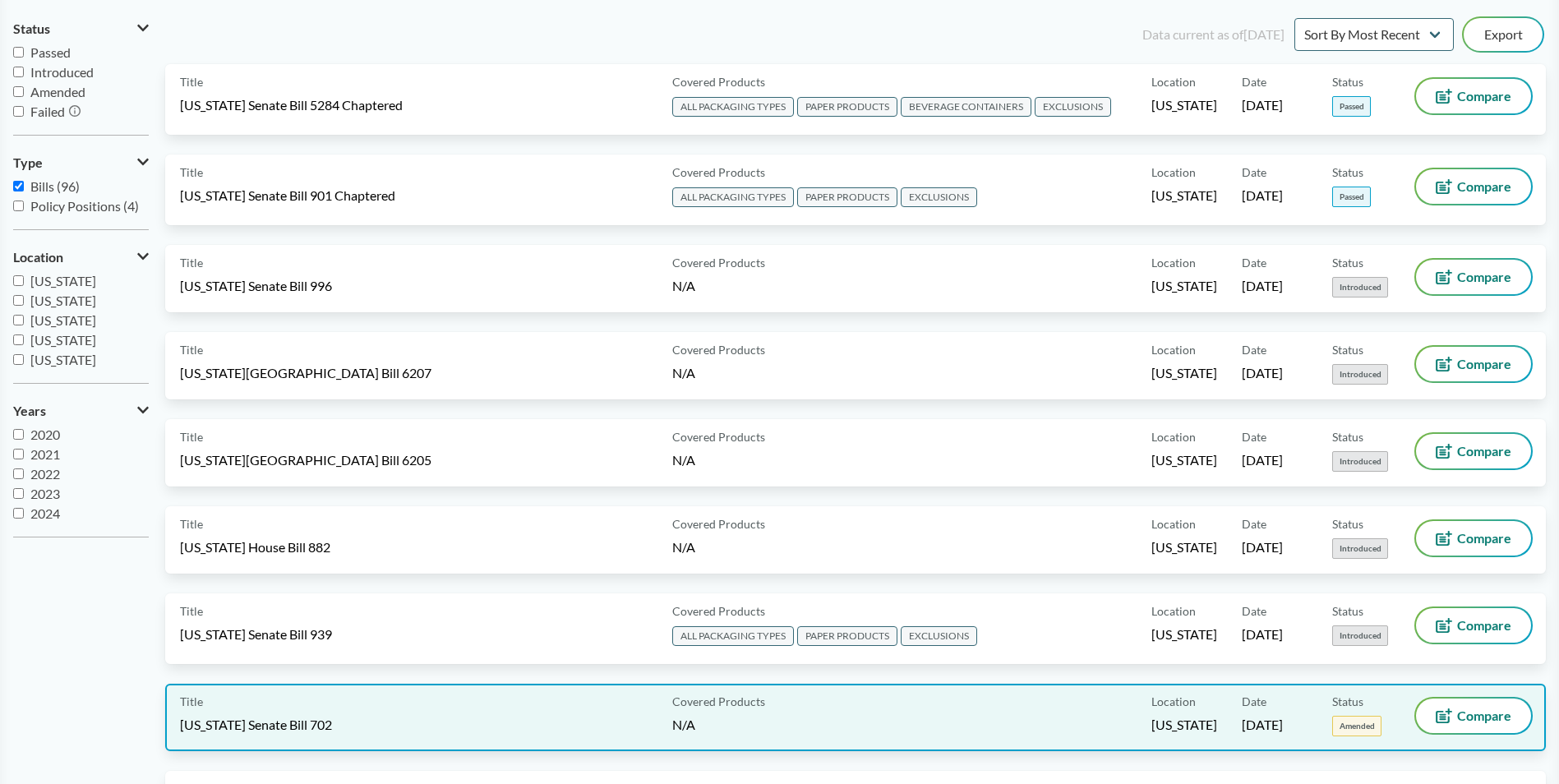
scroll to position [247, 0]
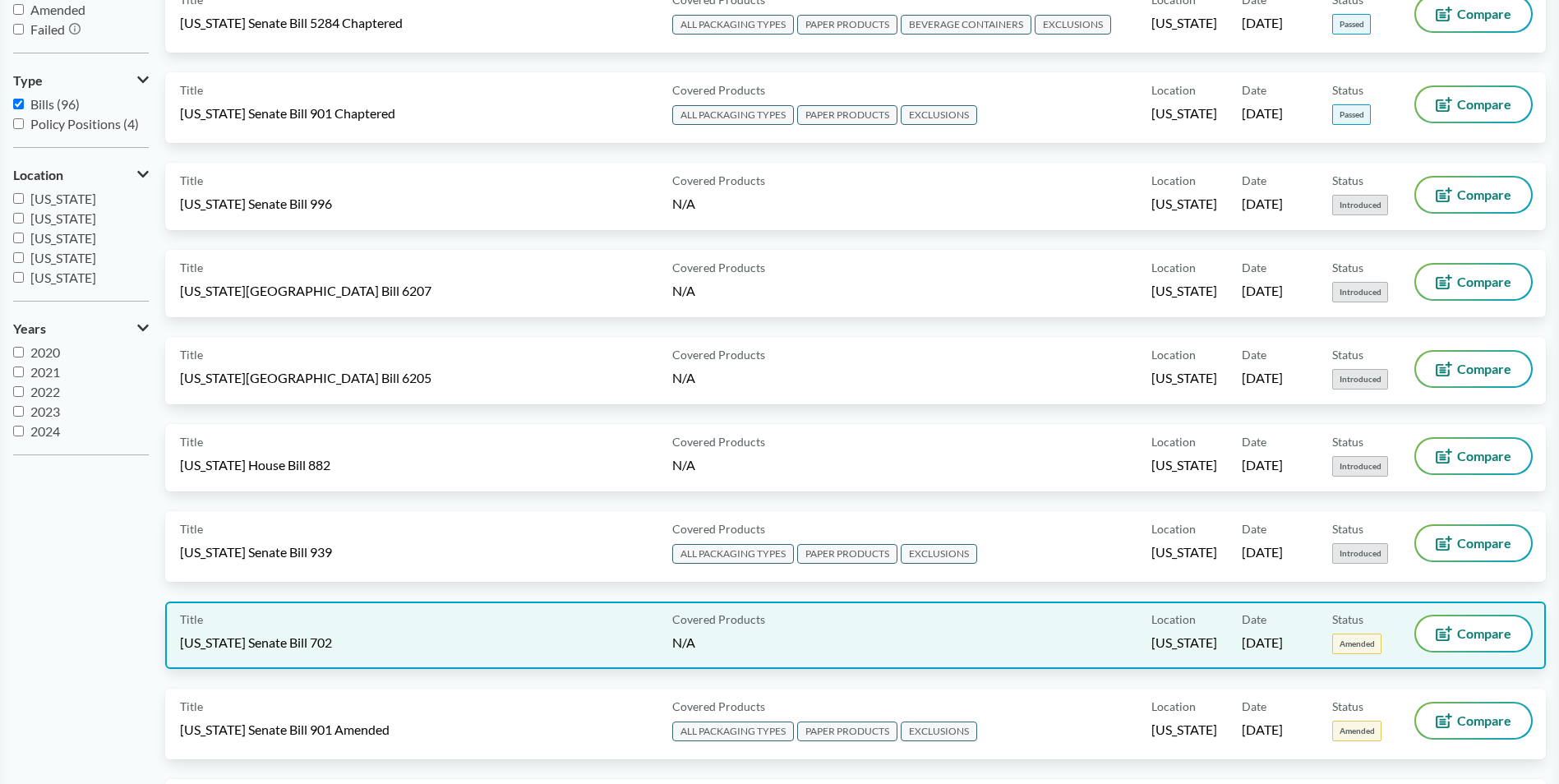
click at [594, 638] on div "Title [US_STATE] Senate Bill 702" at bounding box center [423, 636] width 485 height 38
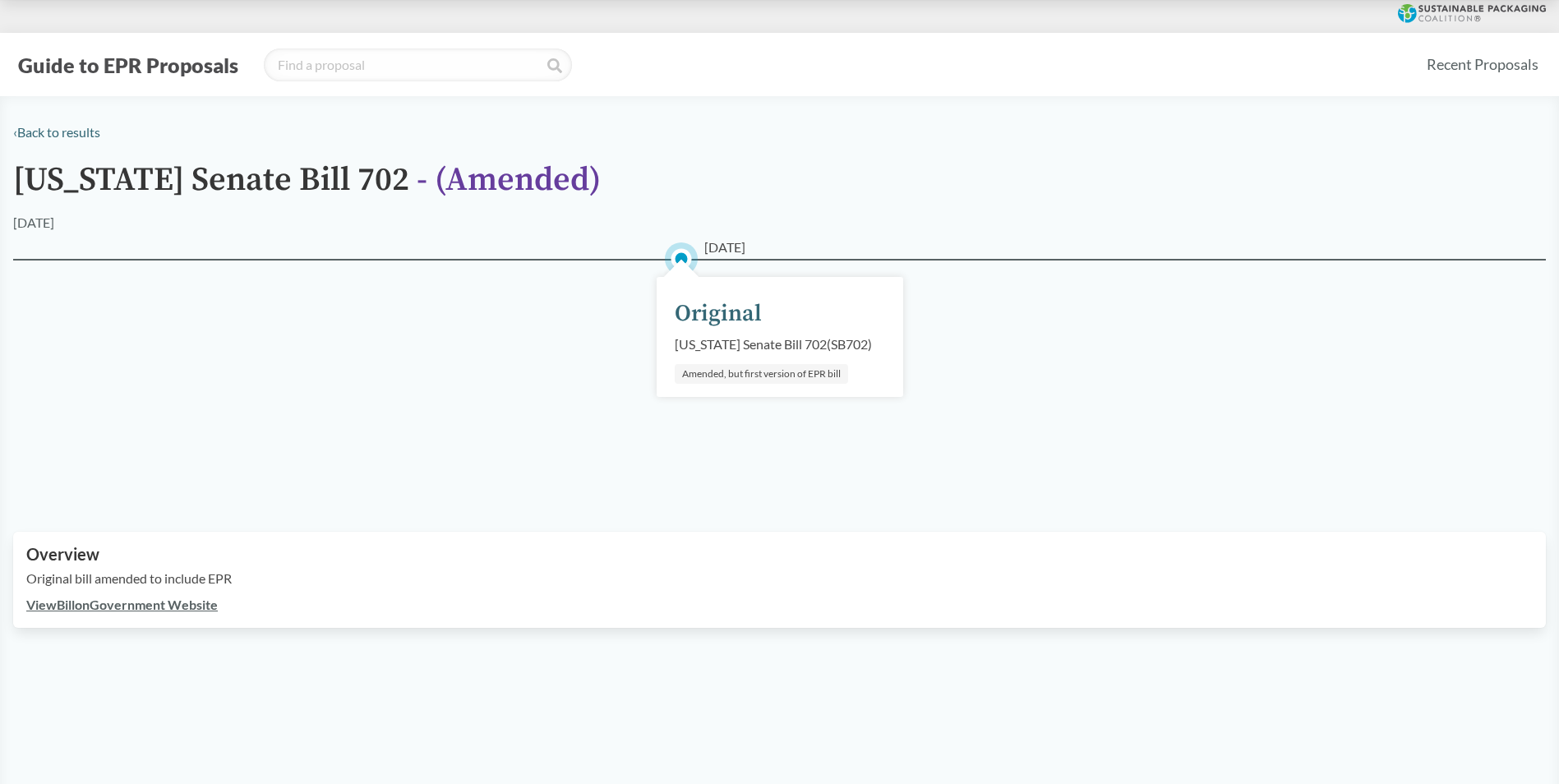
click at [199, 604] on link "View Bill on Government Website" at bounding box center [122, 604] width 191 height 15
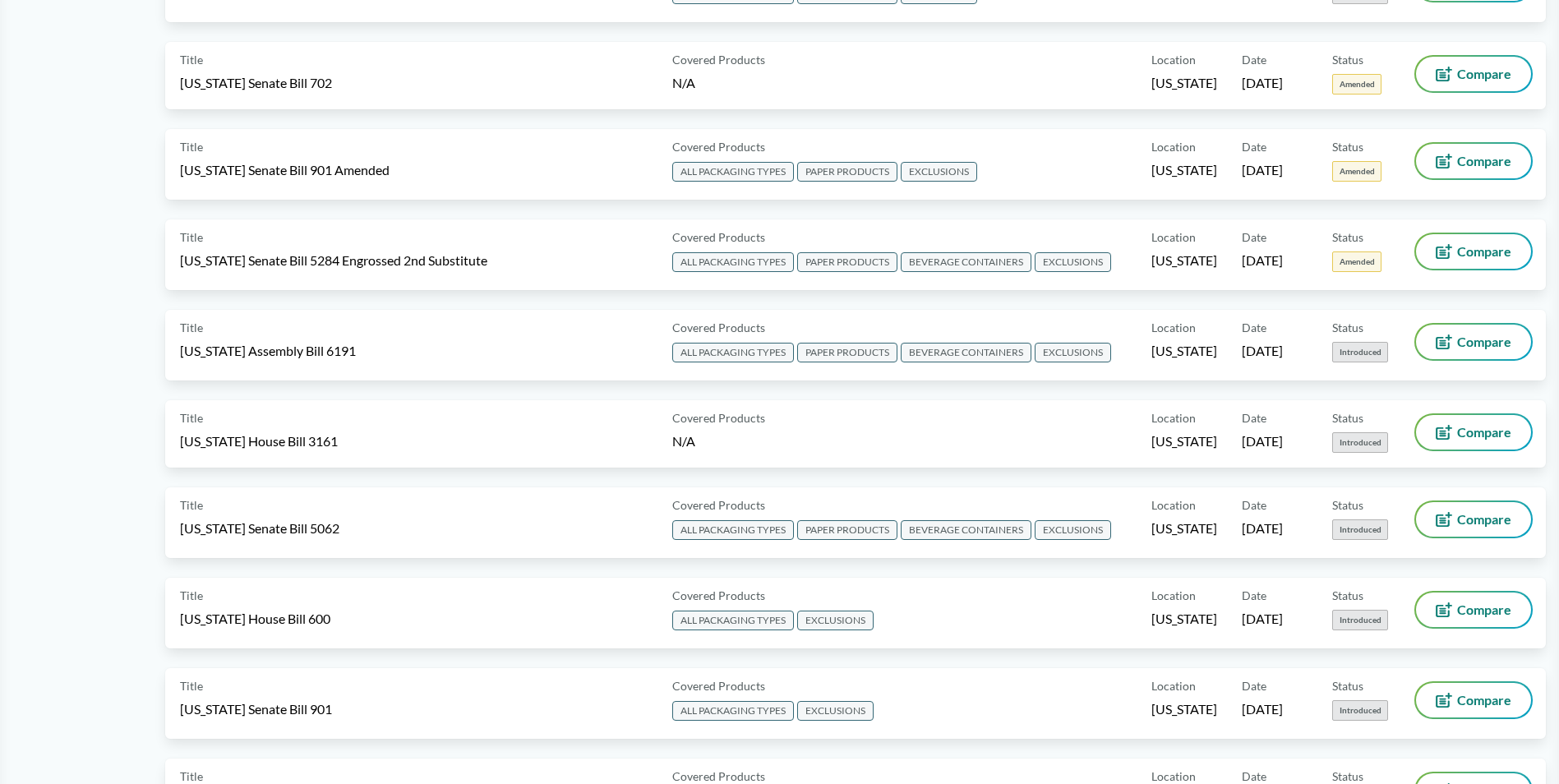
scroll to position [904, 0]
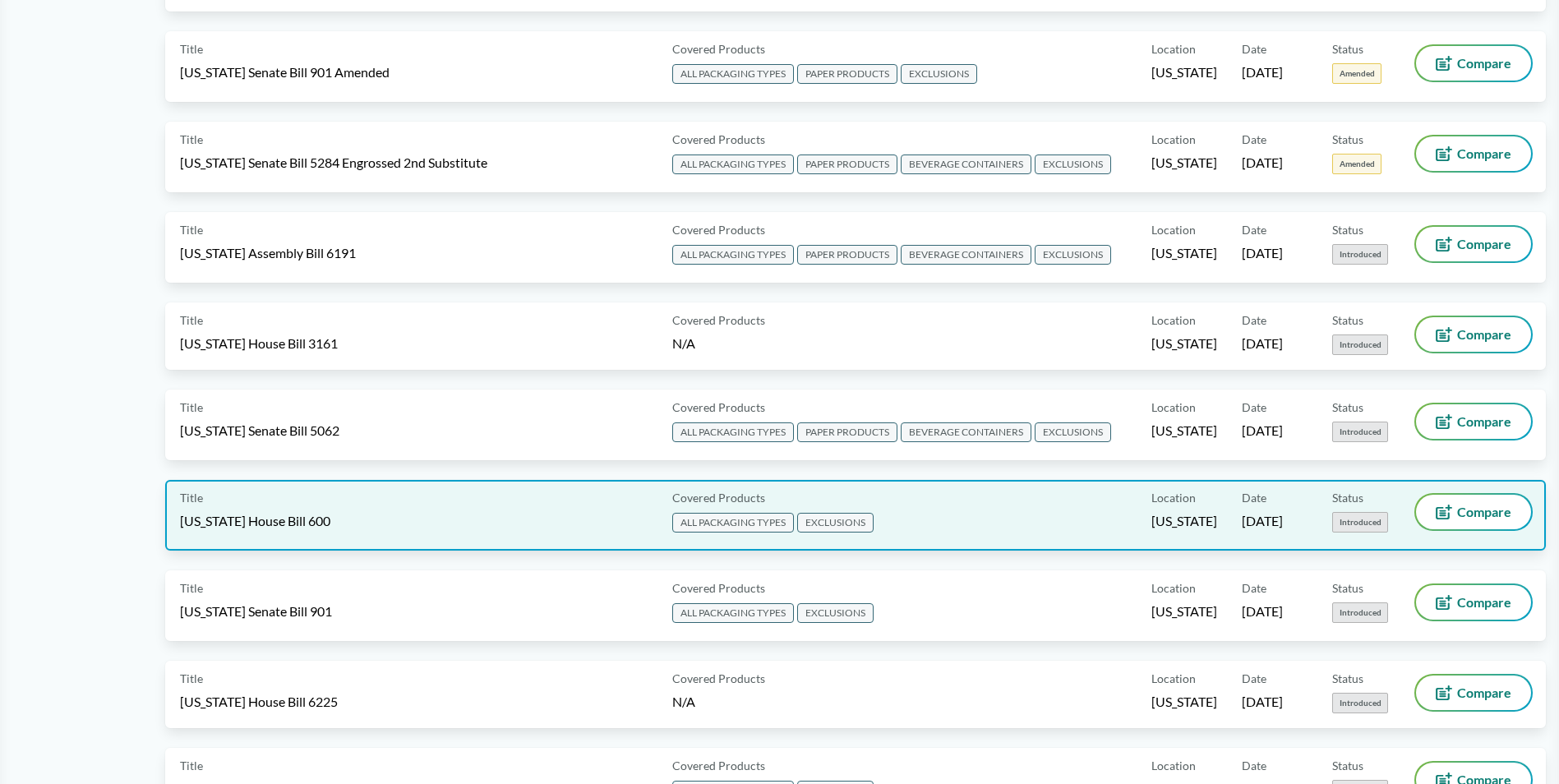
click at [291, 529] on span "[US_STATE] House Bill 600" at bounding box center [255, 521] width 150 height 18
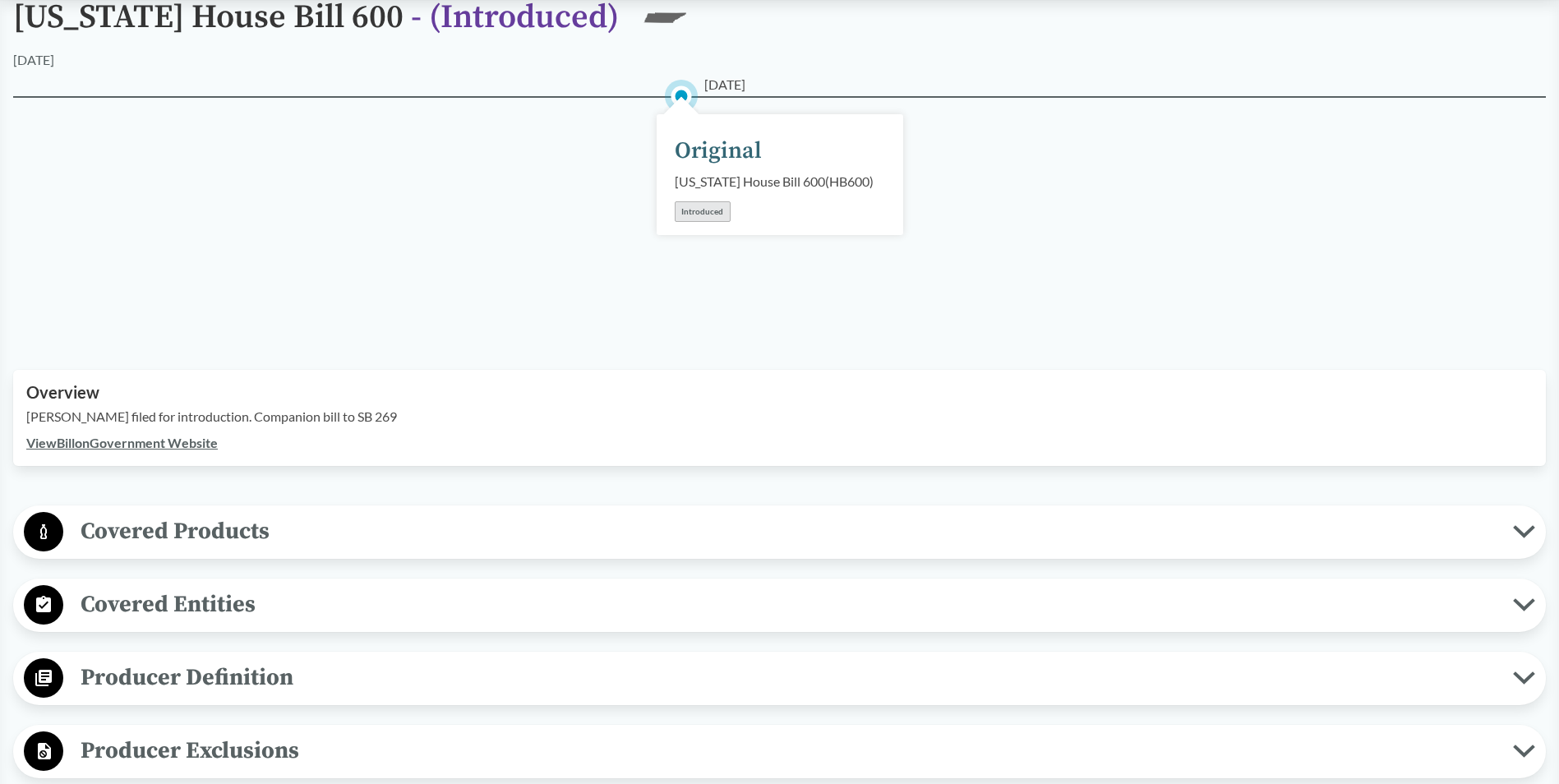
scroll to position [165, 0]
click at [235, 526] on span "Covered Products" at bounding box center [788, 529] width 1450 height 37
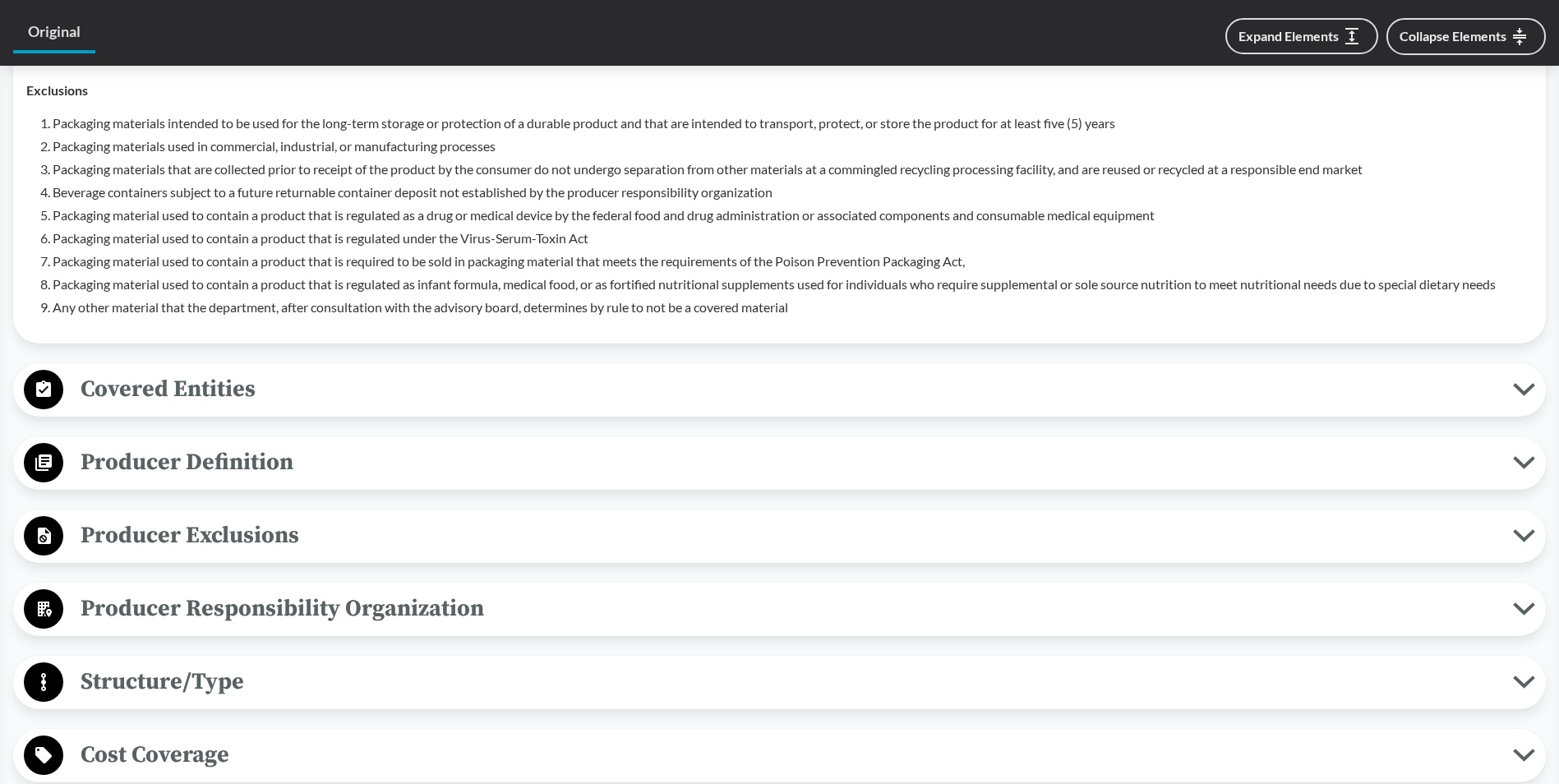
scroll to position [739, 0]
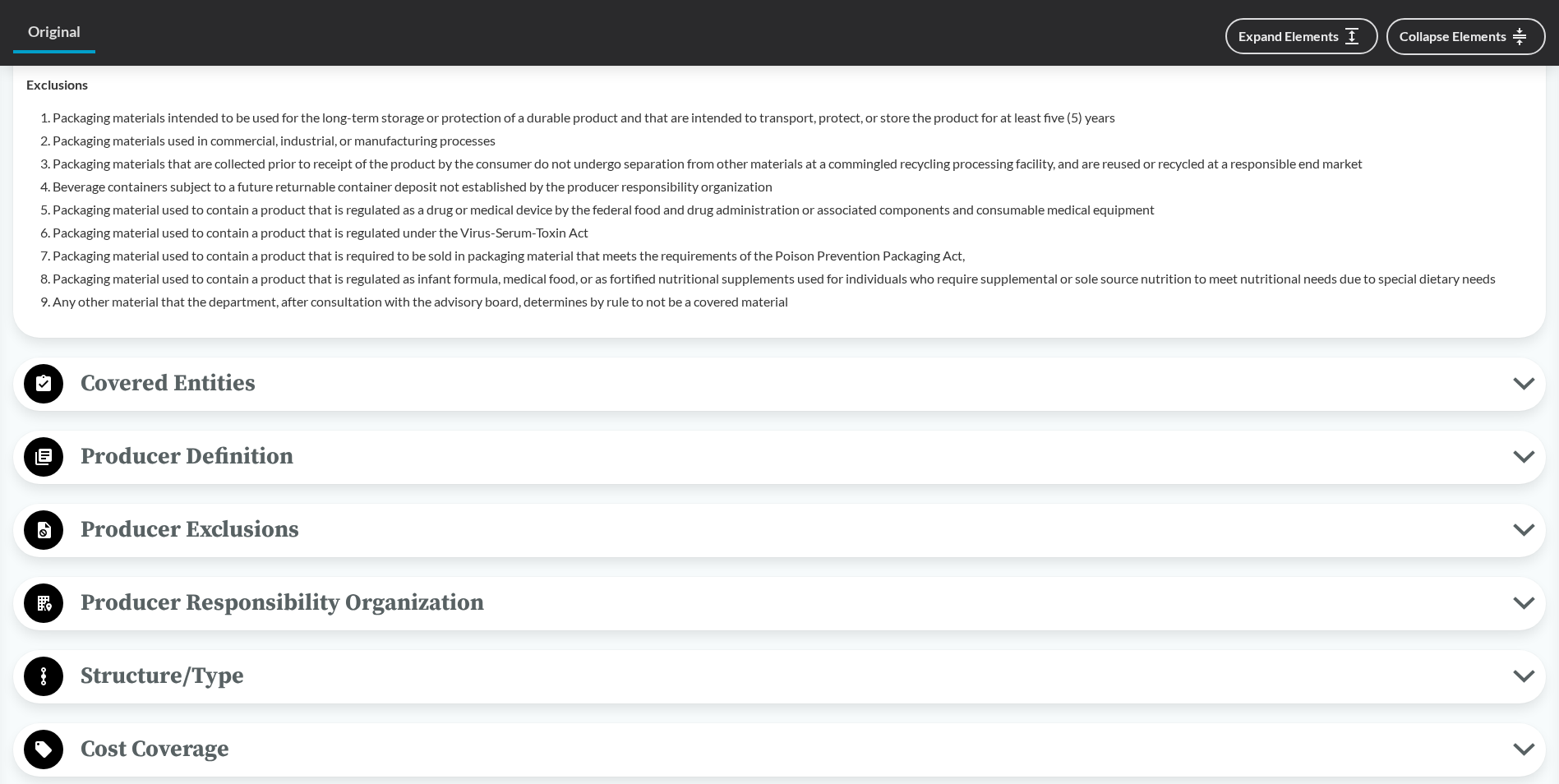
click at [211, 382] on span "Covered Entities" at bounding box center [788, 383] width 1450 height 37
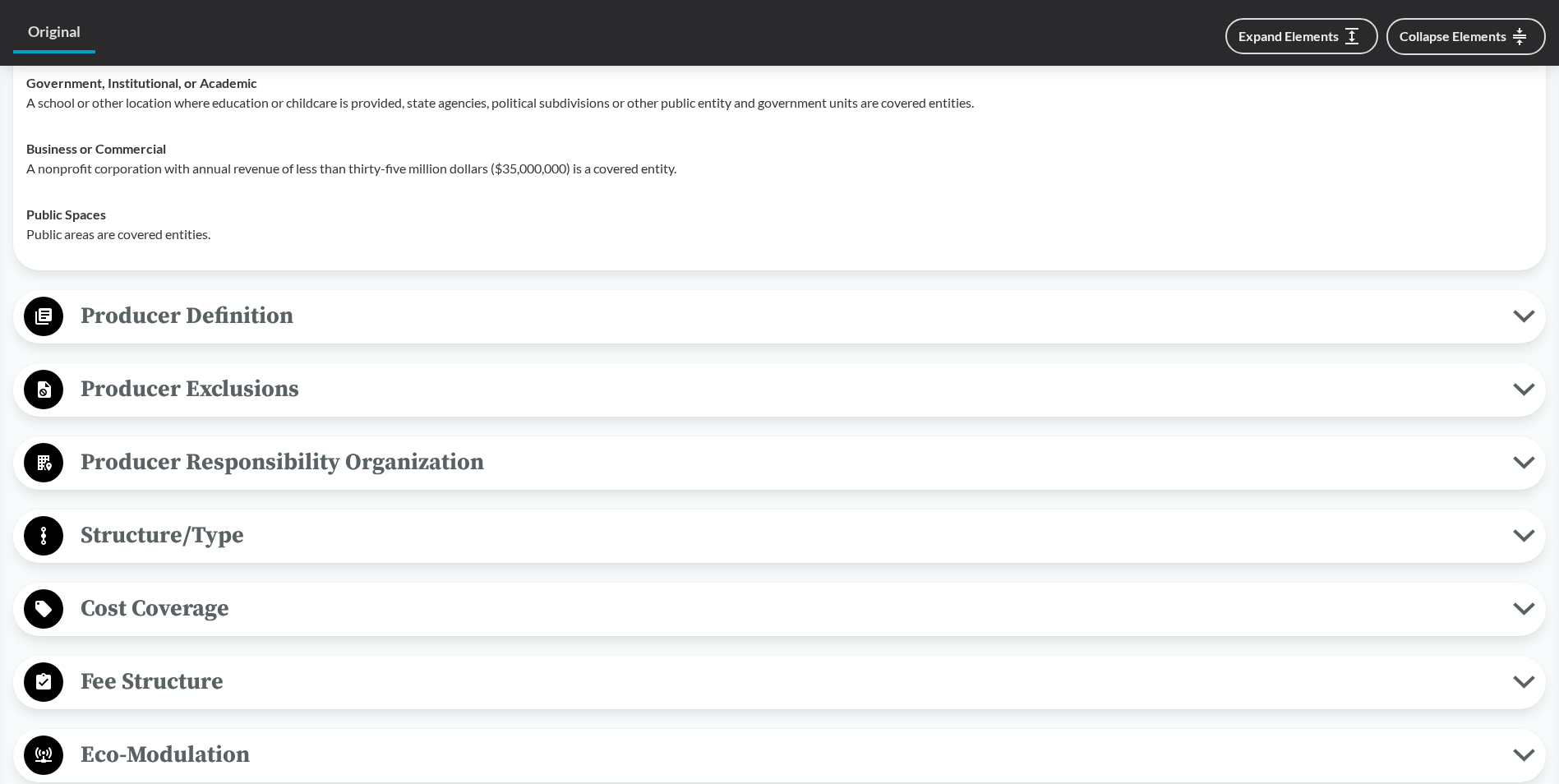
click at [246, 471] on span "Producer Responsibility Organization" at bounding box center [788, 462] width 1450 height 37
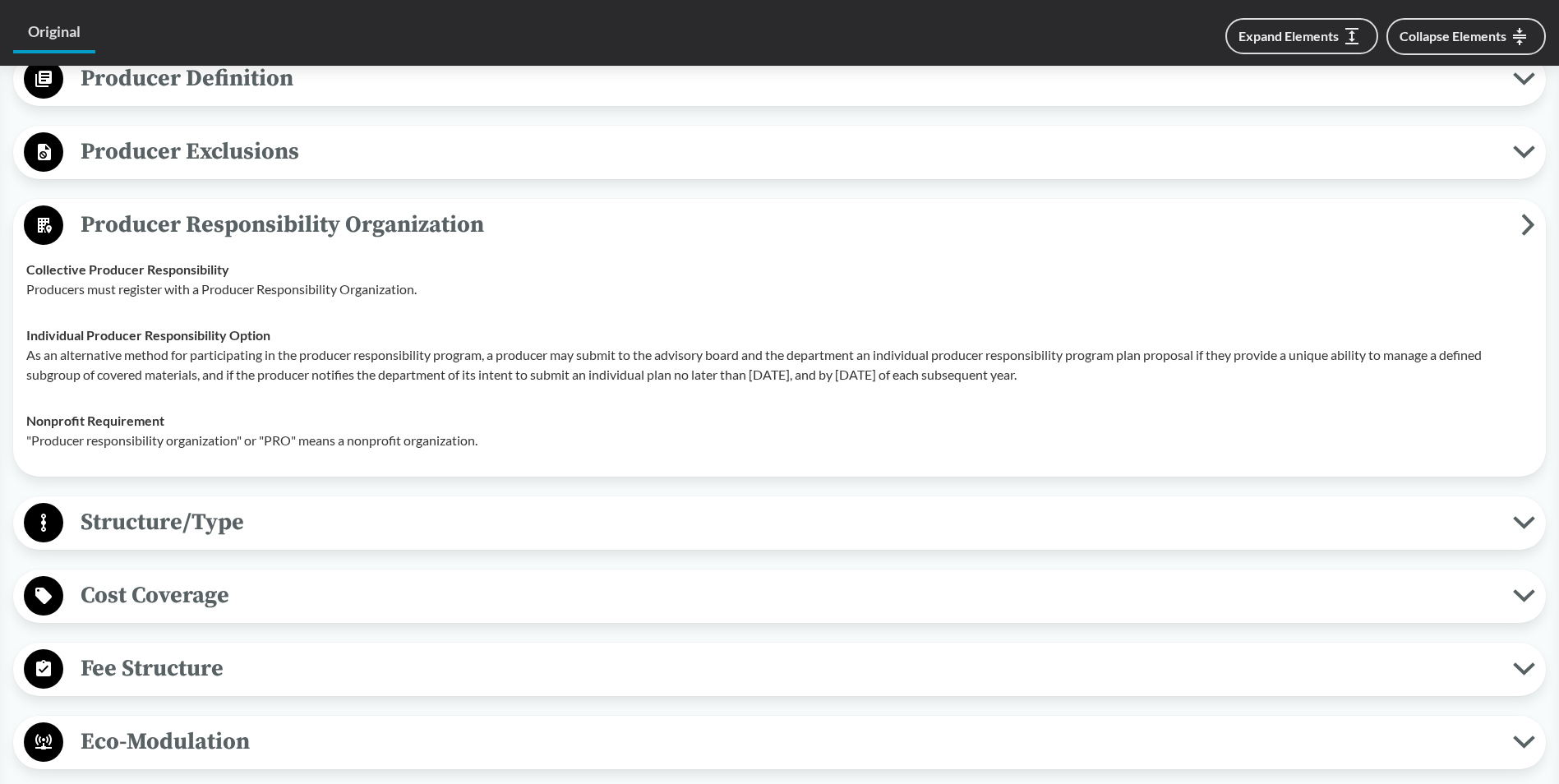
scroll to position [1397, 0]
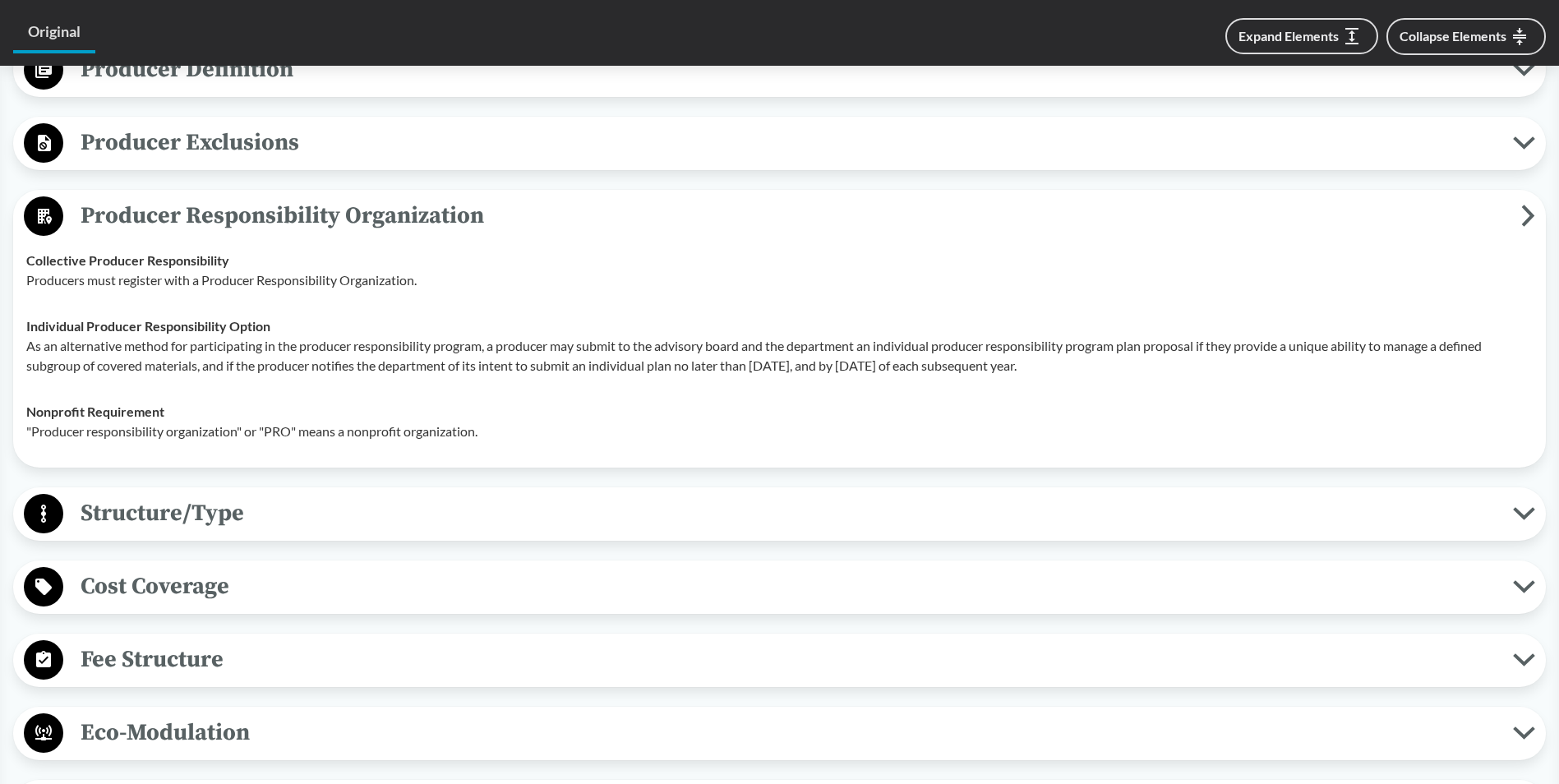
click at [241, 511] on span "Structure/Type" at bounding box center [788, 513] width 1450 height 37
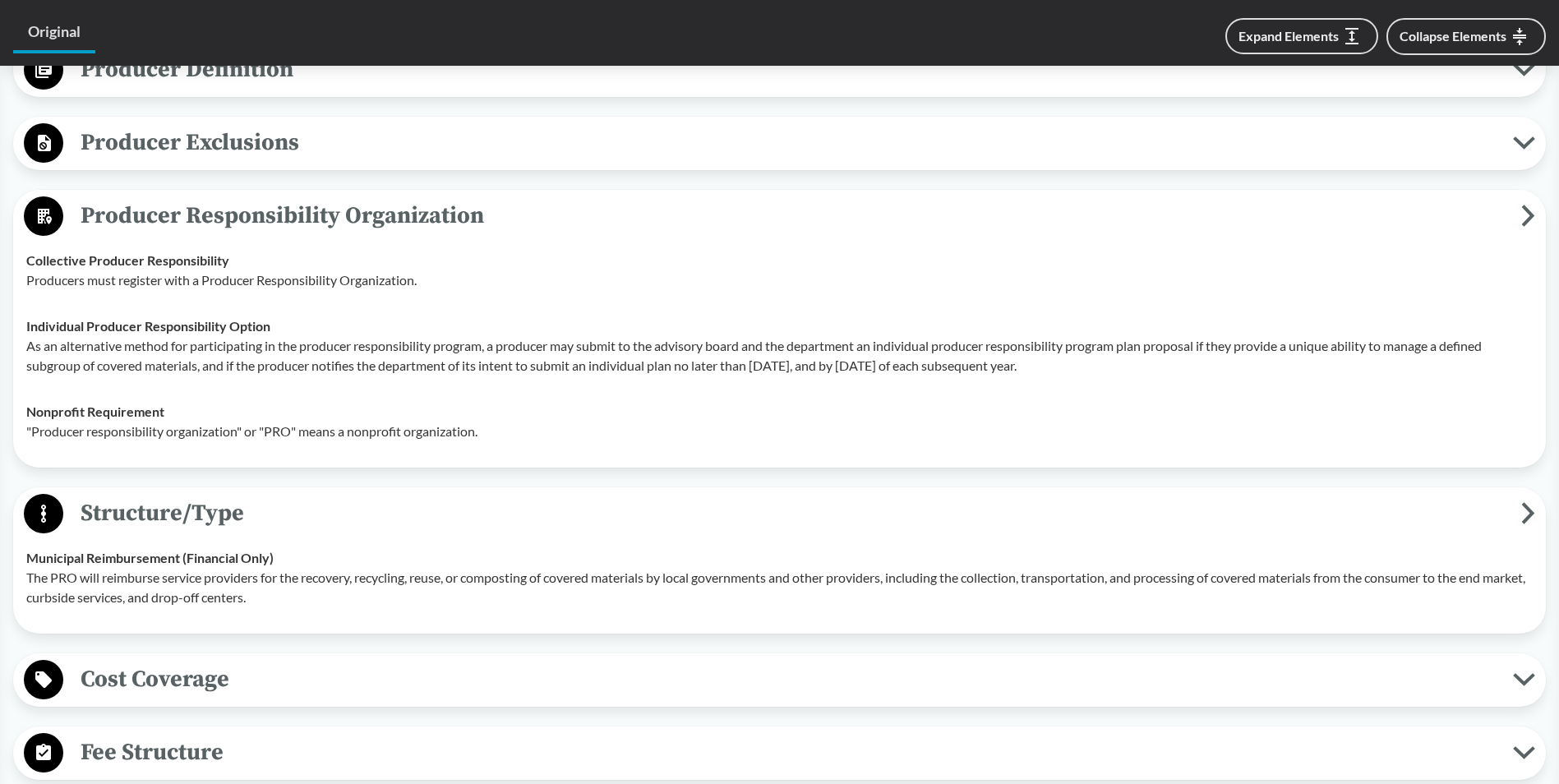
scroll to position [1315, 0]
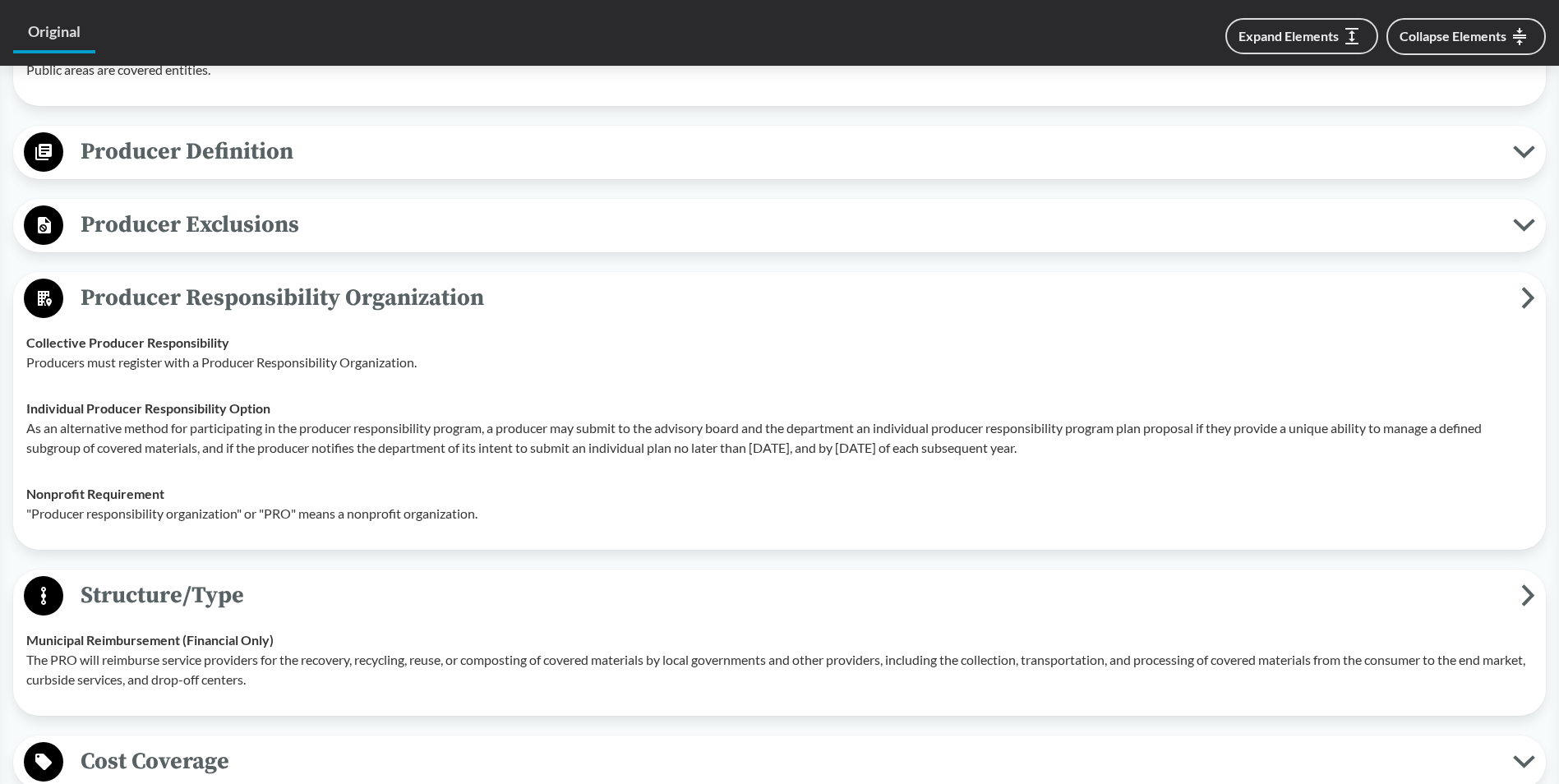
click at [217, 137] on span "Producer Definition" at bounding box center [788, 151] width 1450 height 37
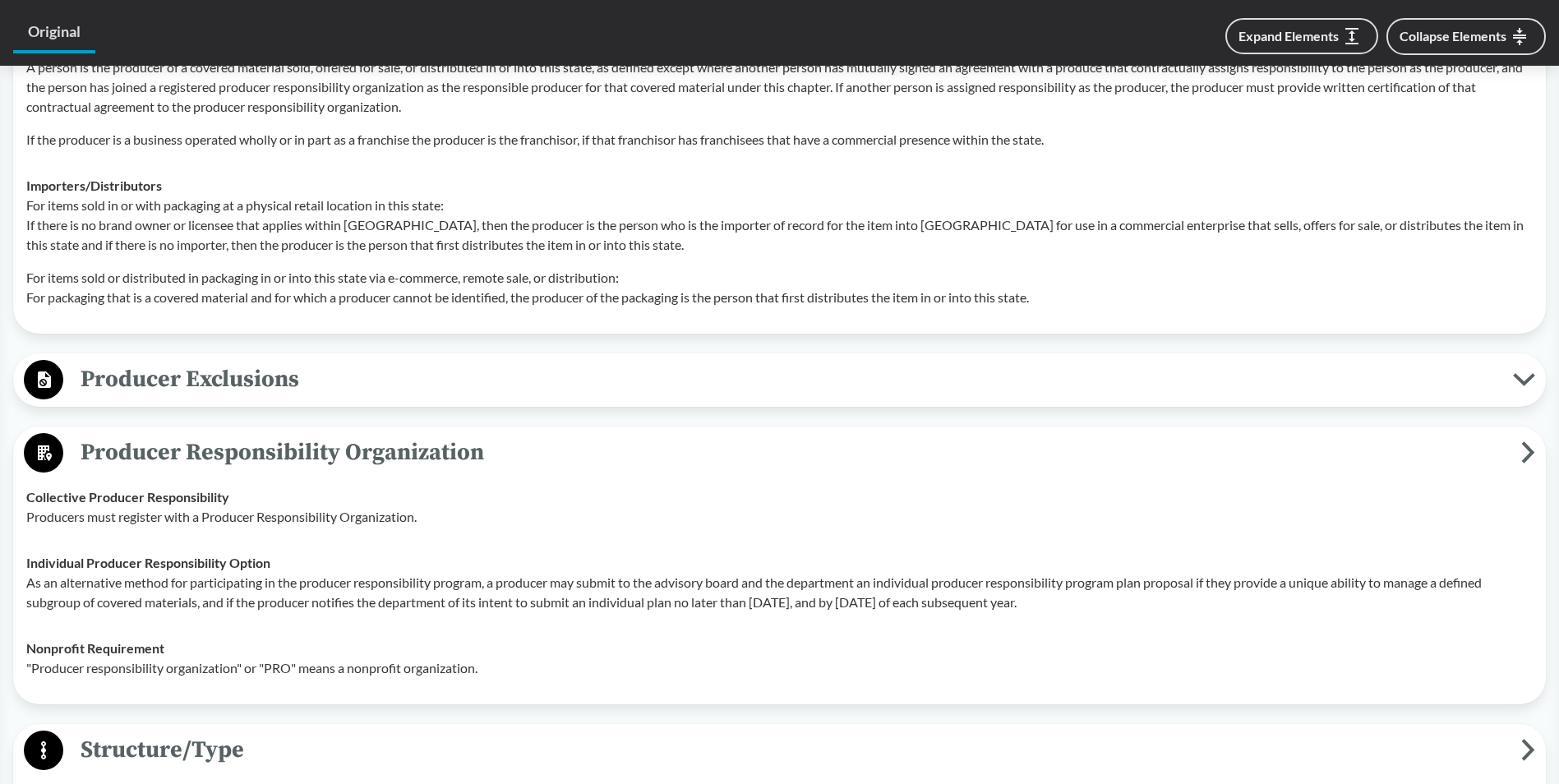
scroll to position [1808, 0]
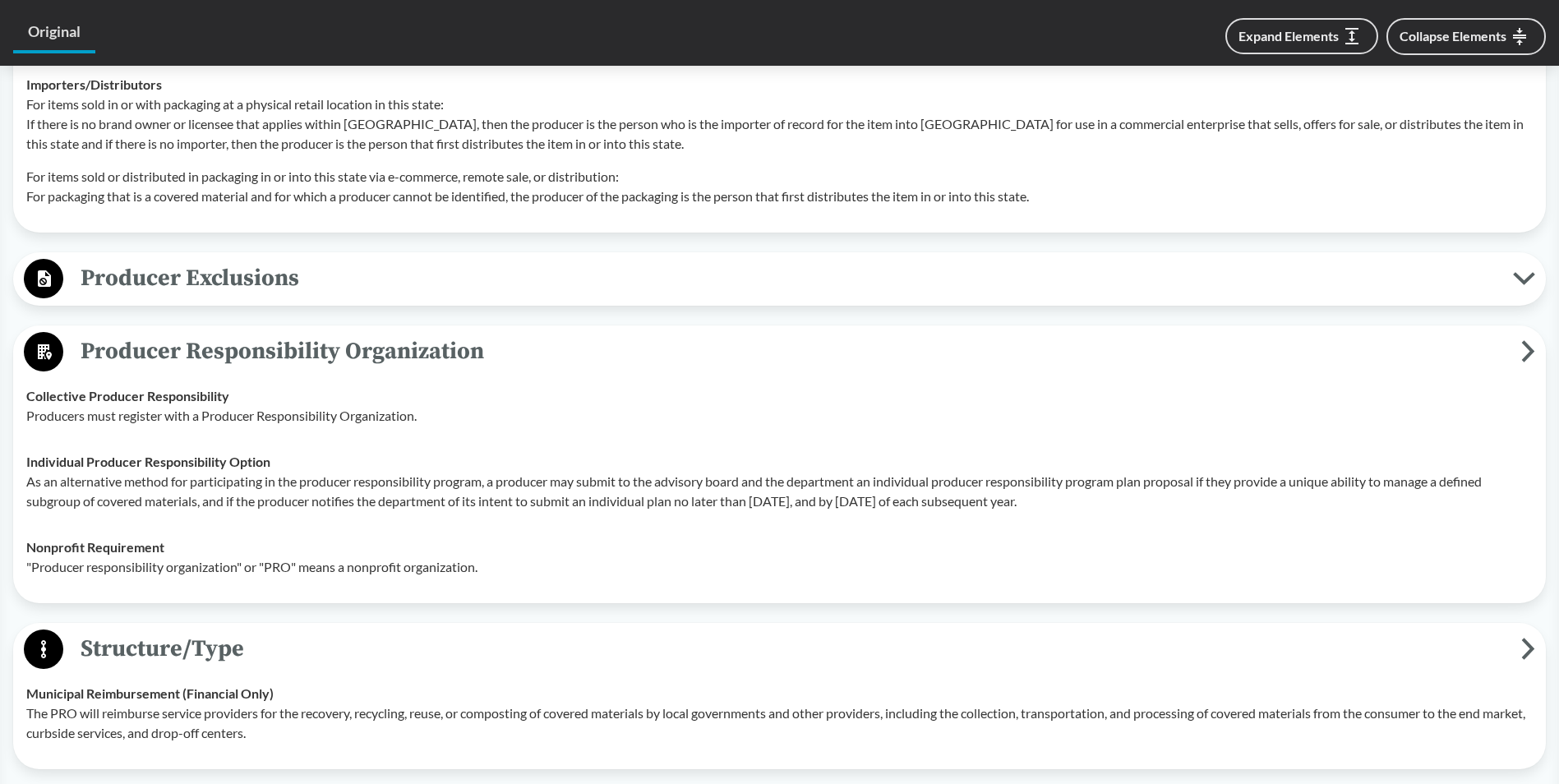
click at [266, 261] on button "Producer Exclusions" at bounding box center [780, 279] width 1522 height 42
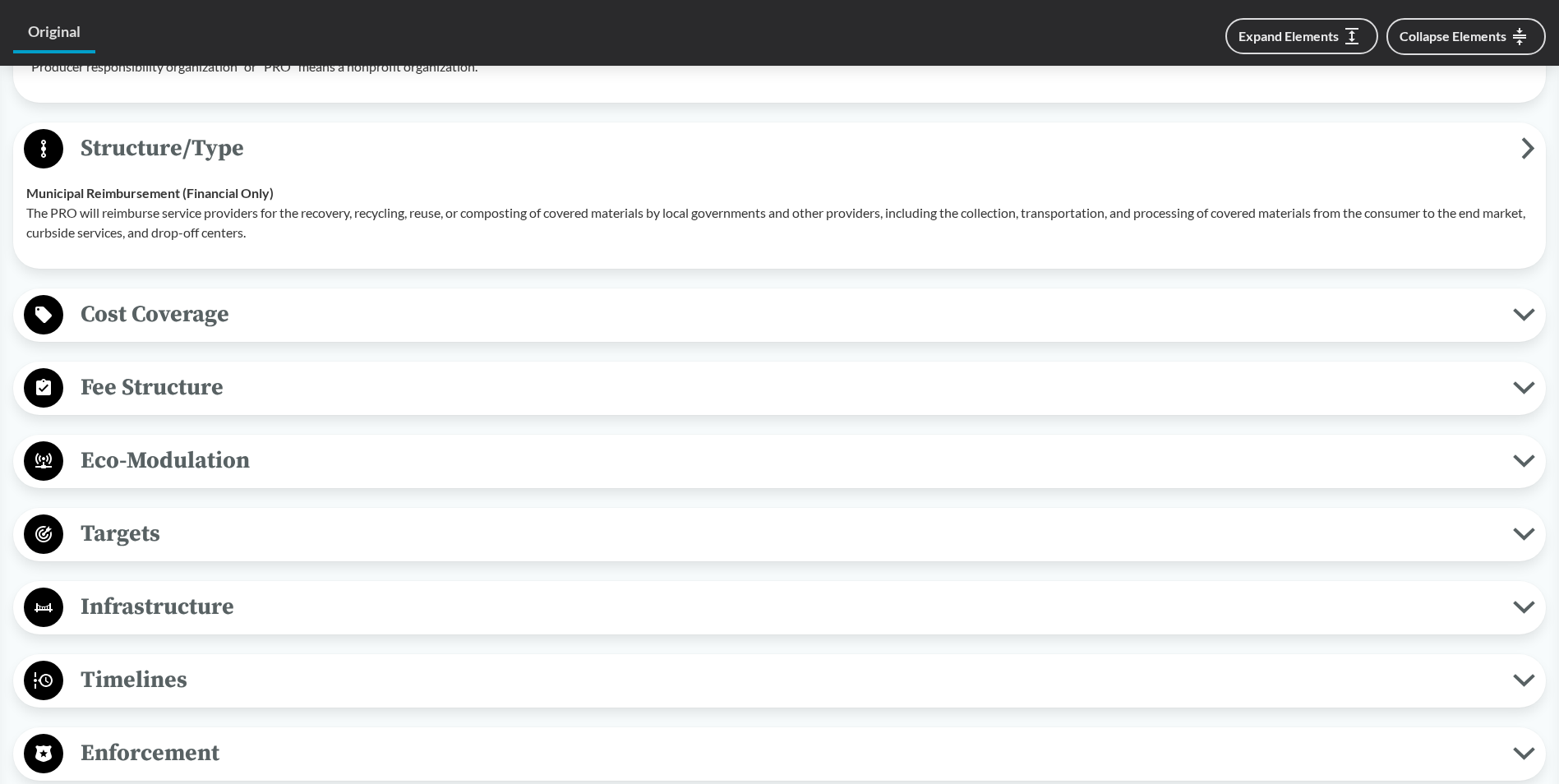
scroll to position [2548, 0]
click at [291, 535] on span "Targets" at bounding box center [788, 532] width 1450 height 37
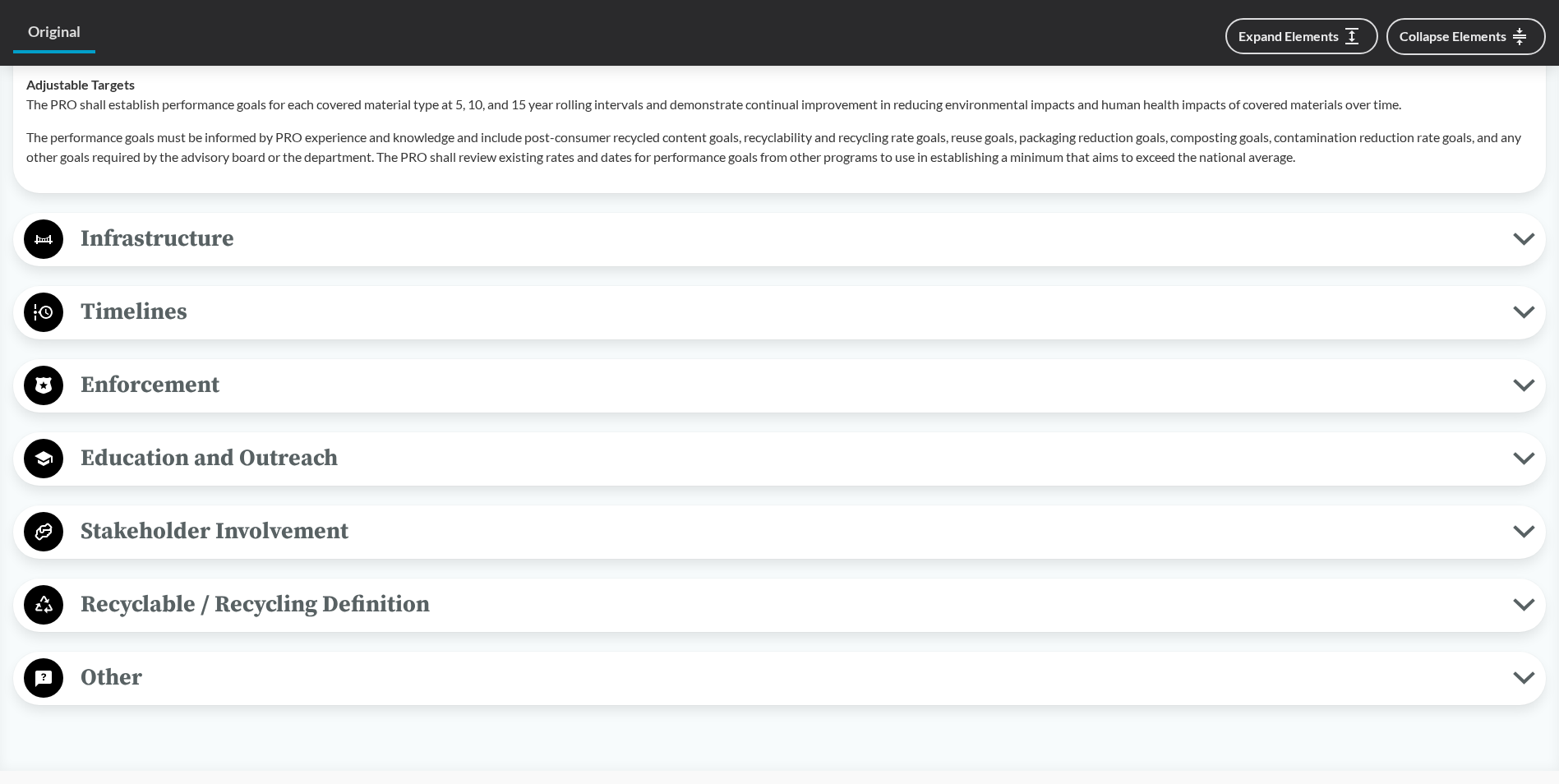
scroll to position [3041, 0]
click at [224, 249] on span "Infrastructure" at bounding box center [788, 238] width 1450 height 37
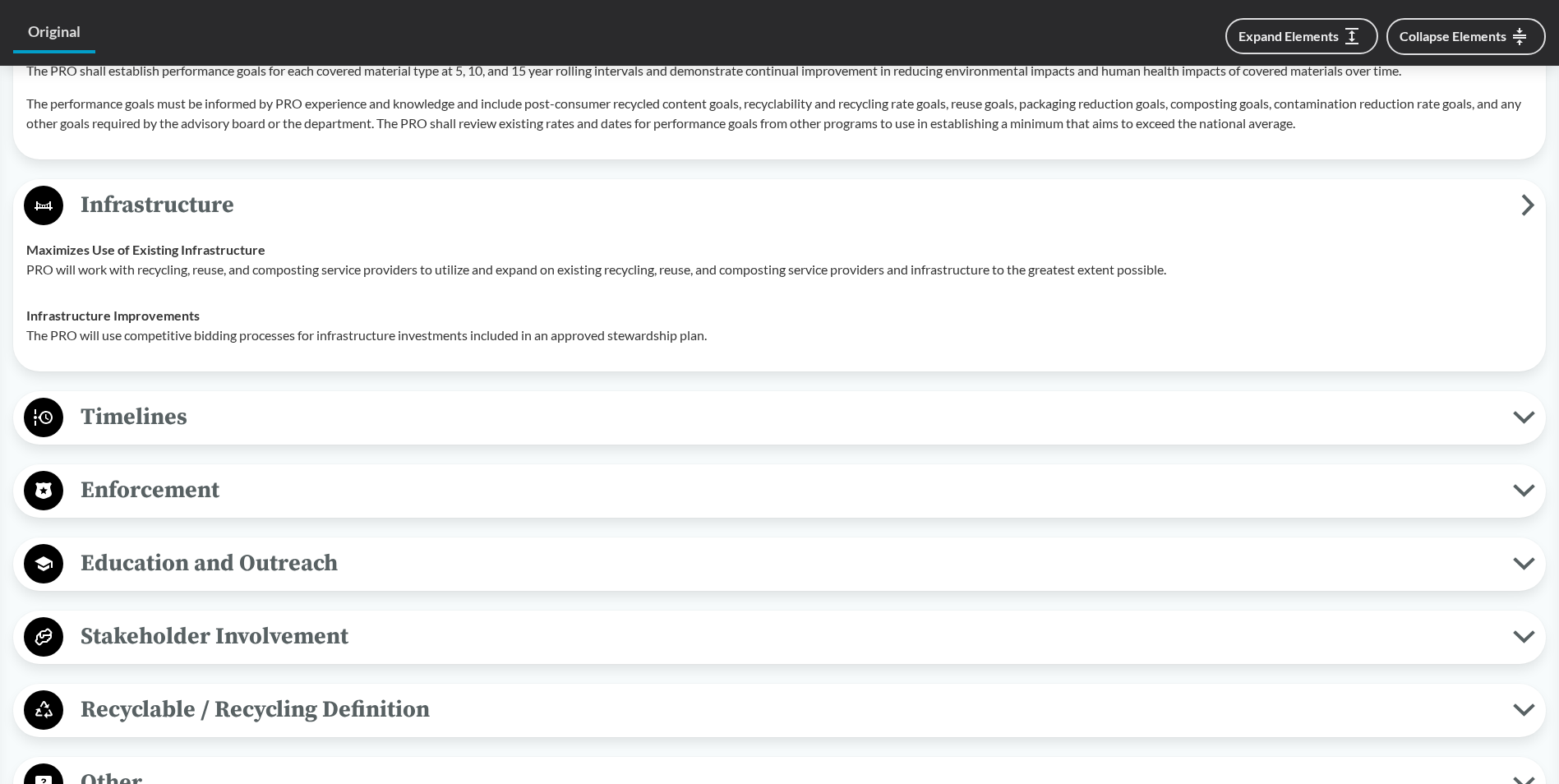
scroll to position [3123, 0]
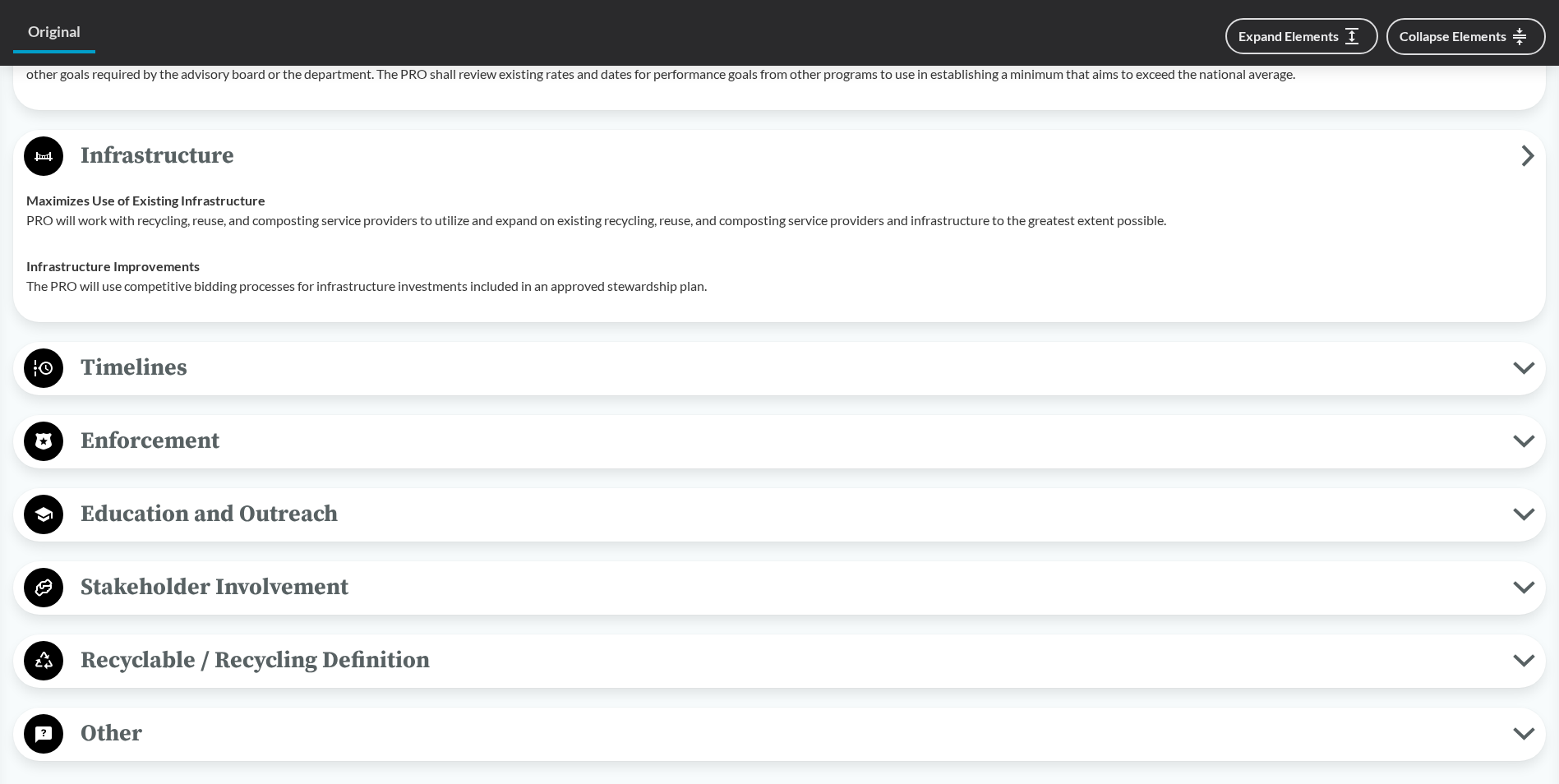
click at [260, 511] on span "Education and Outreach" at bounding box center [788, 514] width 1450 height 37
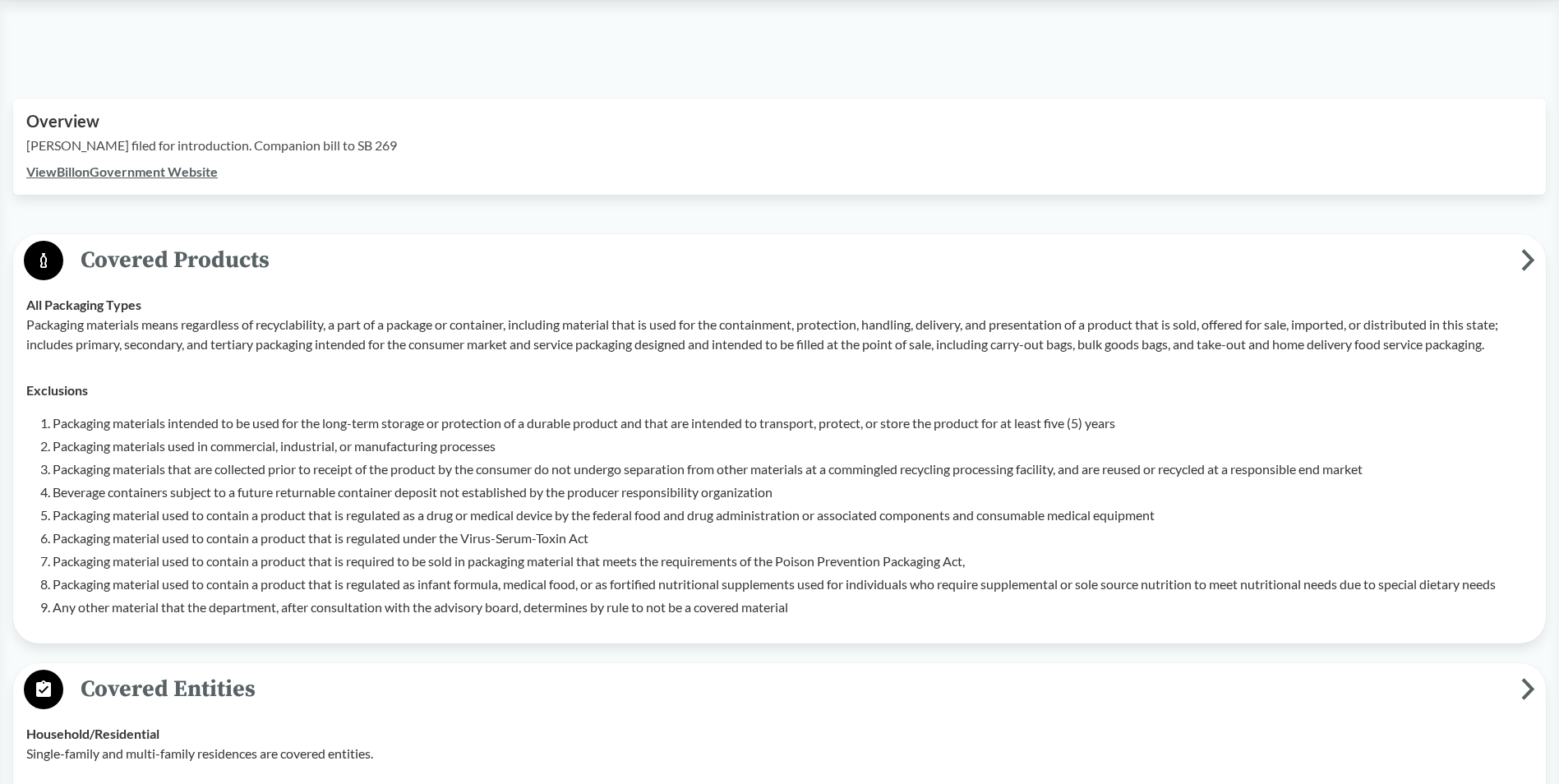
scroll to position [411, 0]
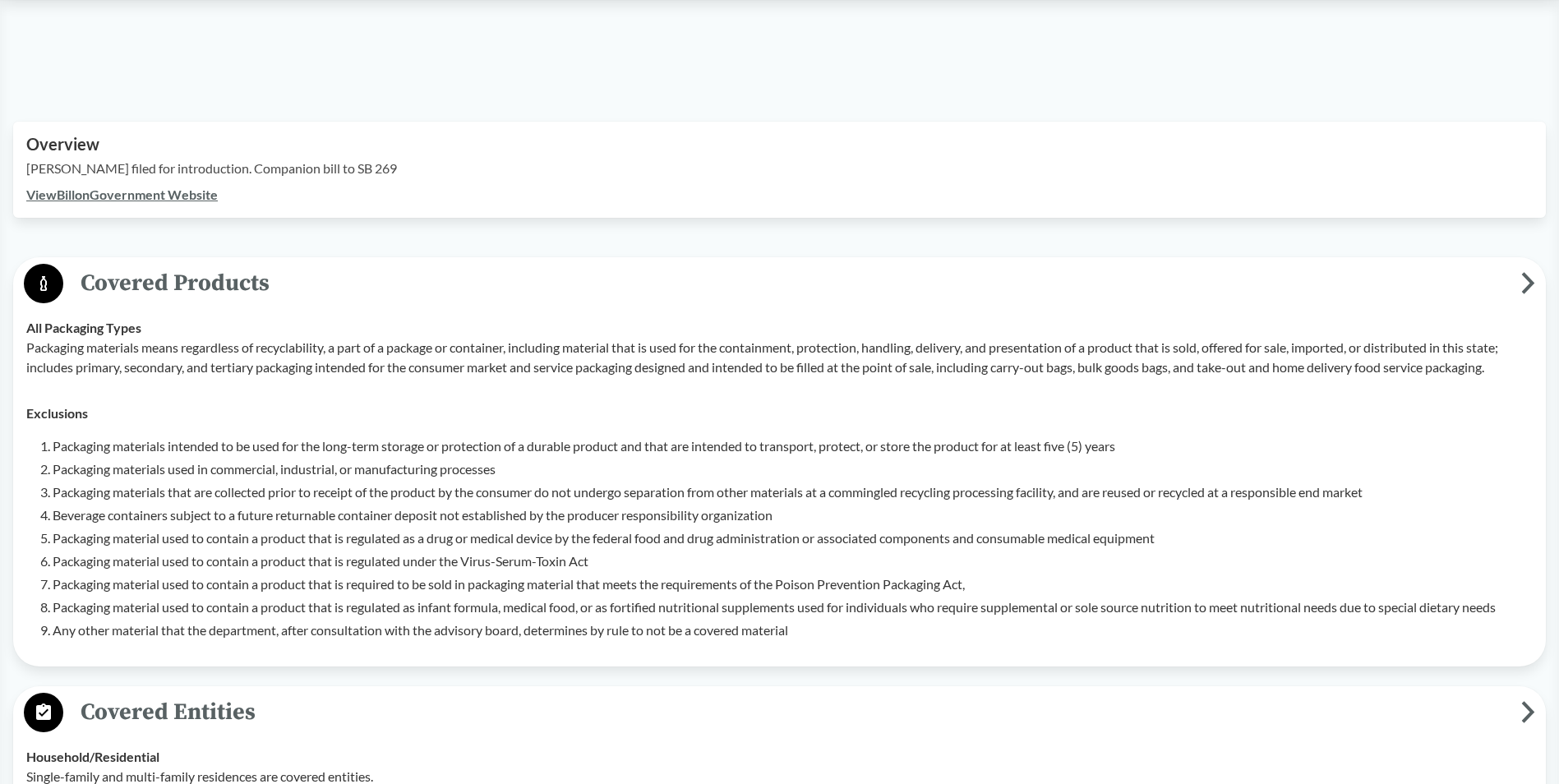
click at [168, 199] on link "View Bill on Government Website" at bounding box center [122, 194] width 191 height 15
